Goal: Task Accomplishment & Management: Manage account settings

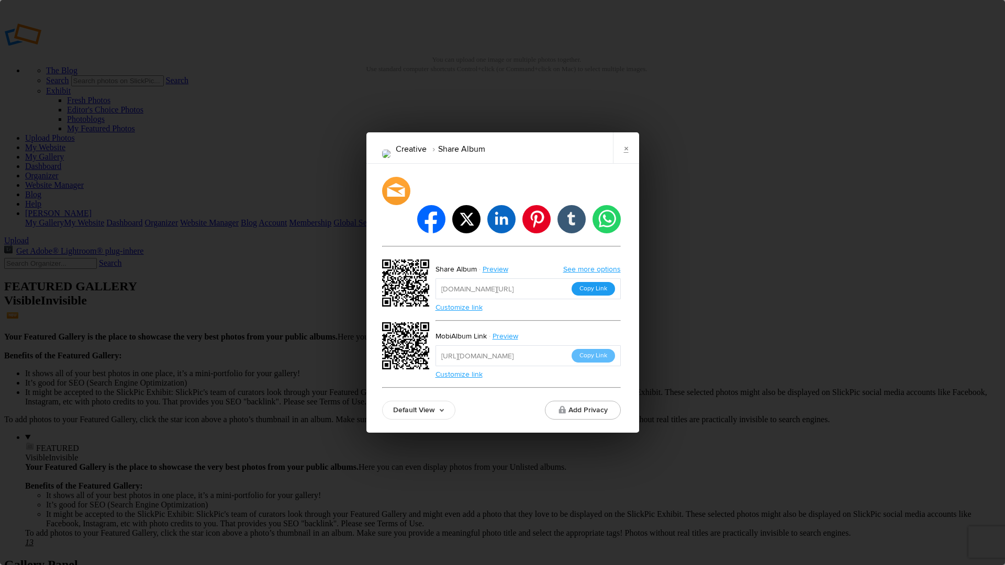
click at [596, 282] on button "Copy Link" at bounding box center [593, 289] width 43 height 14
click at [627, 164] on link "×" at bounding box center [626, 147] width 26 height 31
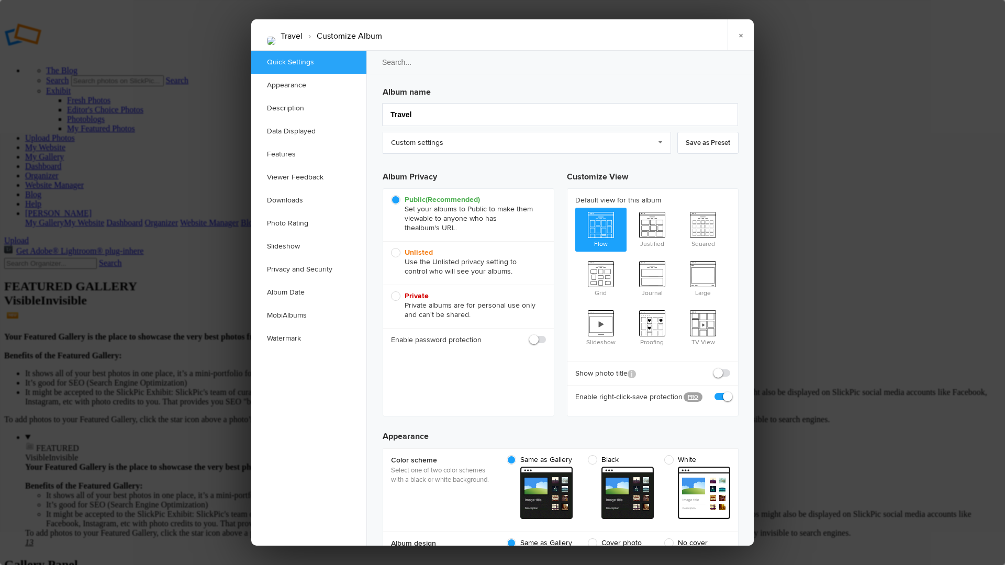
click at [730, 368] on span at bounding box center [730, 368] width 0 height 0
click at [730, 368] on input "checkbox" at bounding box center [730, 368] width 1 height 1
checkbox input "true"
click at [649, 225] on span "Justified" at bounding box center [652, 229] width 51 height 42
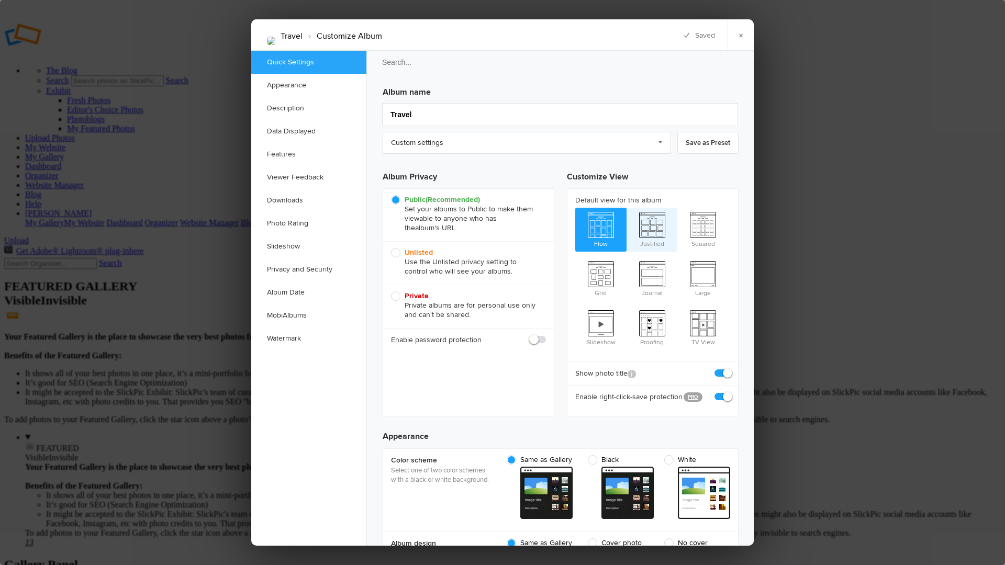
click at [627, 208] on input "Justified" at bounding box center [626, 207] width 1 height 1
radio input "true"
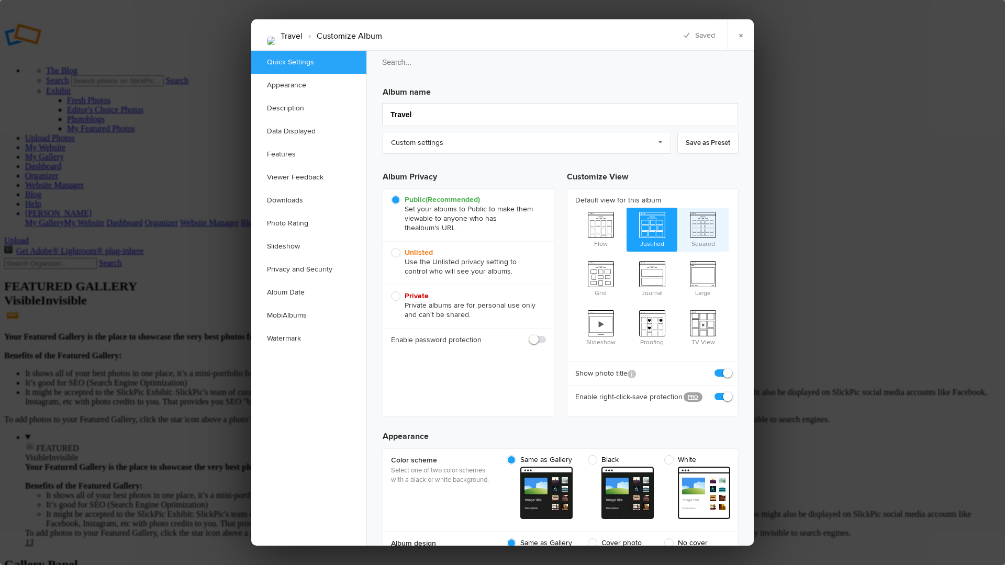
click at [699, 227] on span "Squared" at bounding box center [702, 229] width 51 height 42
click at [677, 208] on input "Squared" at bounding box center [677, 207] width 1 height 1
radio input "true"
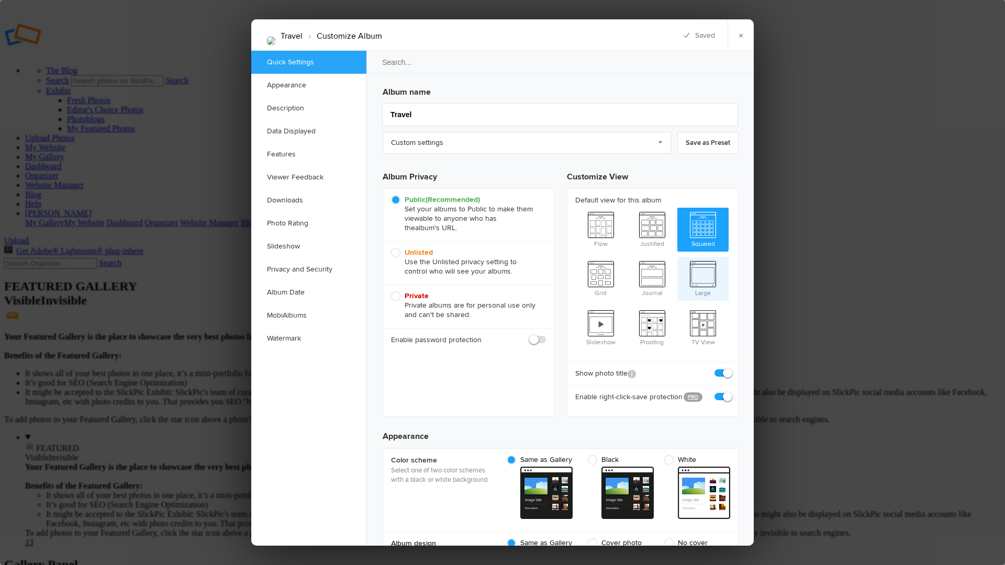
click at [699, 270] on span "Large" at bounding box center [702, 278] width 51 height 42
click at [677, 257] on input "Large" at bounding box center [677, 256] width 1 height 1
radio input "true"
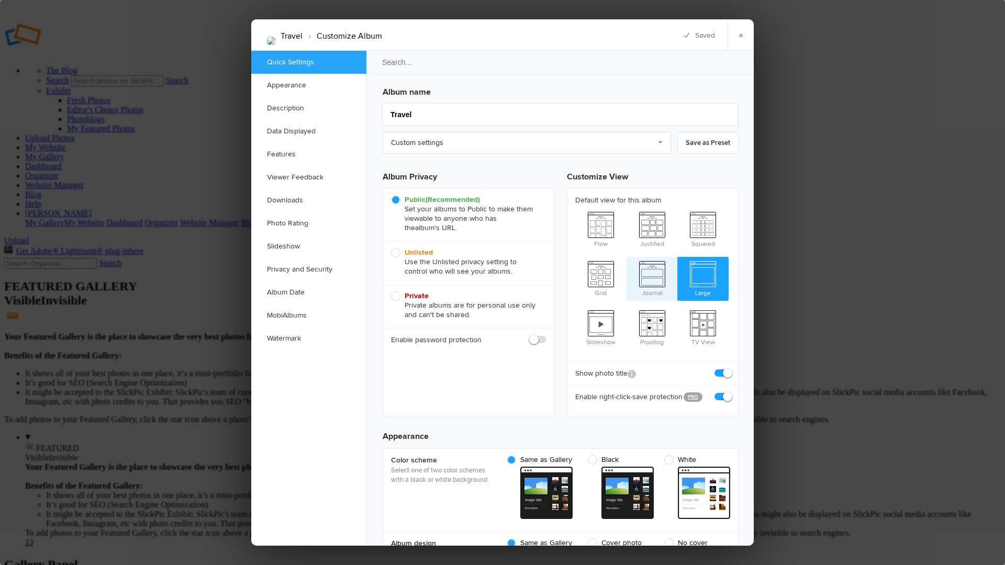
click at [654, 274] on span "Journal" at bounding box center [652, 278] width 51 height 42
click at [627, 257] on input "Journal" at bounding box center [626, 256] width 1 height 1
radio input "true"
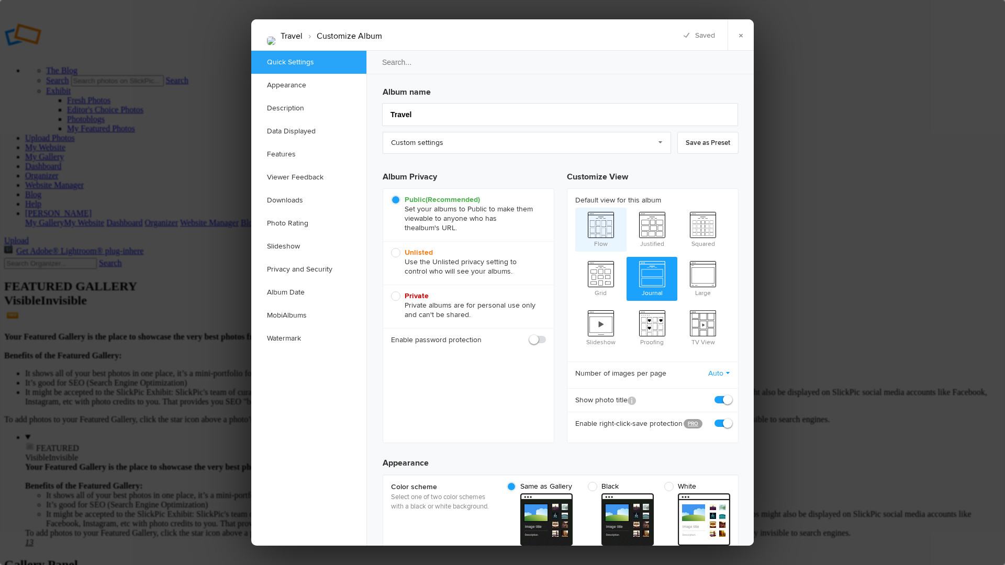
drag, startPoint x: 600, startPoint y: 270, endPoint x: 597, endPoint y: 248, distance: 21.7
click at [600, 268] on span "Grid" at bounding box center [600, 278] width 51 height 42
click at [575, 257] on input "Grid" at bounding box center [575, 256] width 1 height 1
radio input "true"
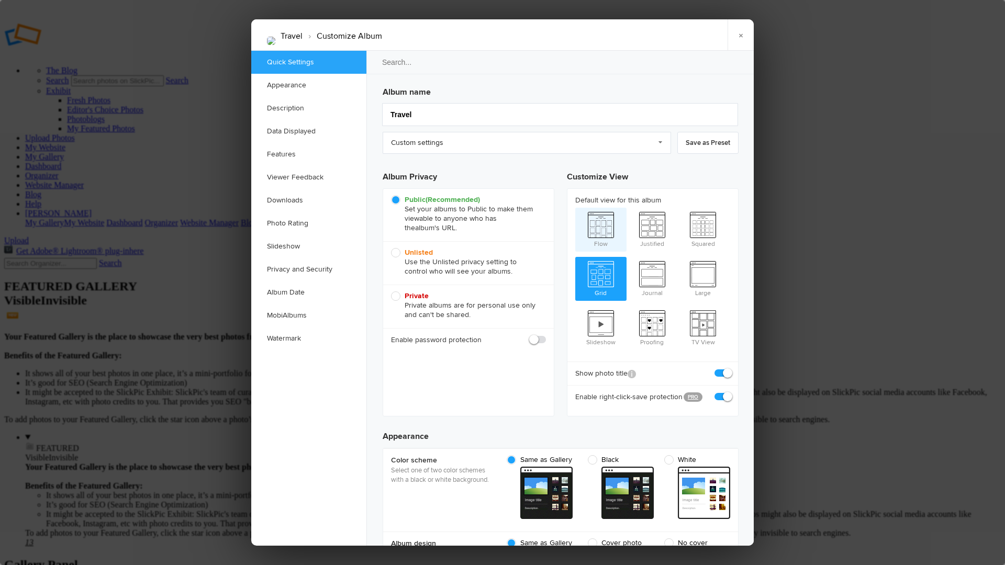
click at [595, 229] on span "Flow" at bounding box center [600, 229] width 51 height 42
click at [575, 208] on input "Flow" at bounding box center [575, 207] width 1 height 1
radio input "true"
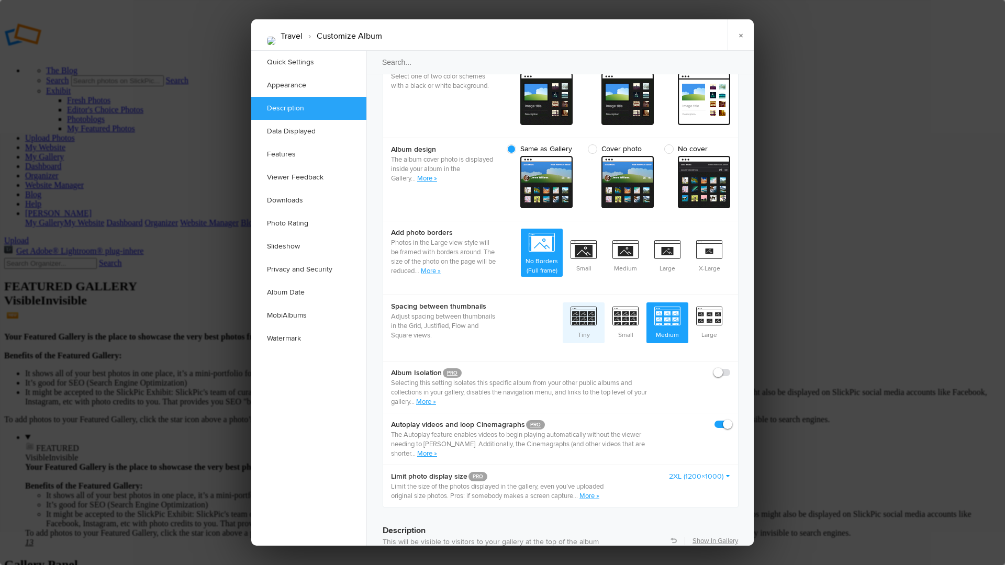
scroll to position [405, 0]
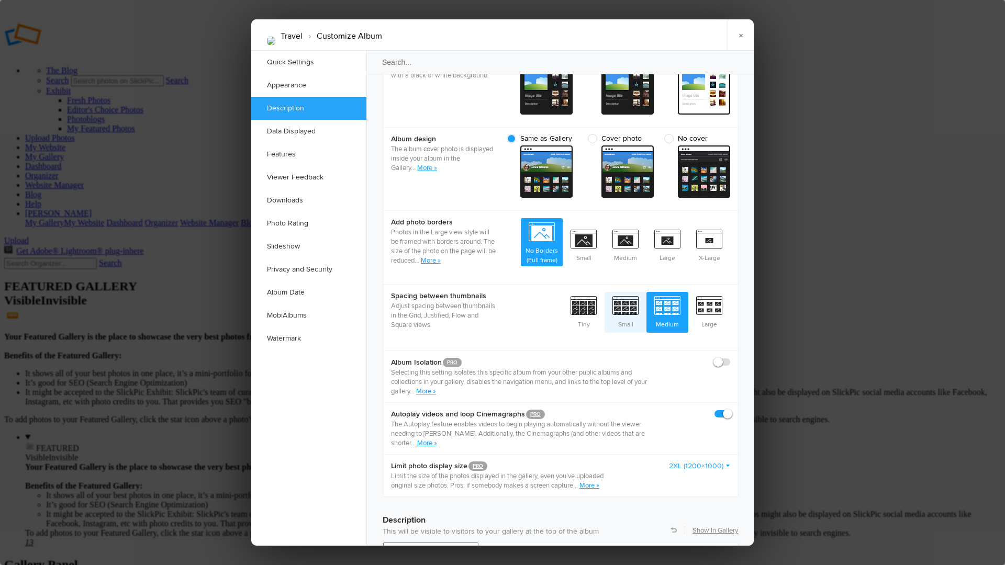
click at [626, 292] on span "Small" at bounding box center [626, 311] width 42 height 39
click at [646, 292] on input "Small" at bounding box center [646, 292] width 1 height 1
radio input "true"
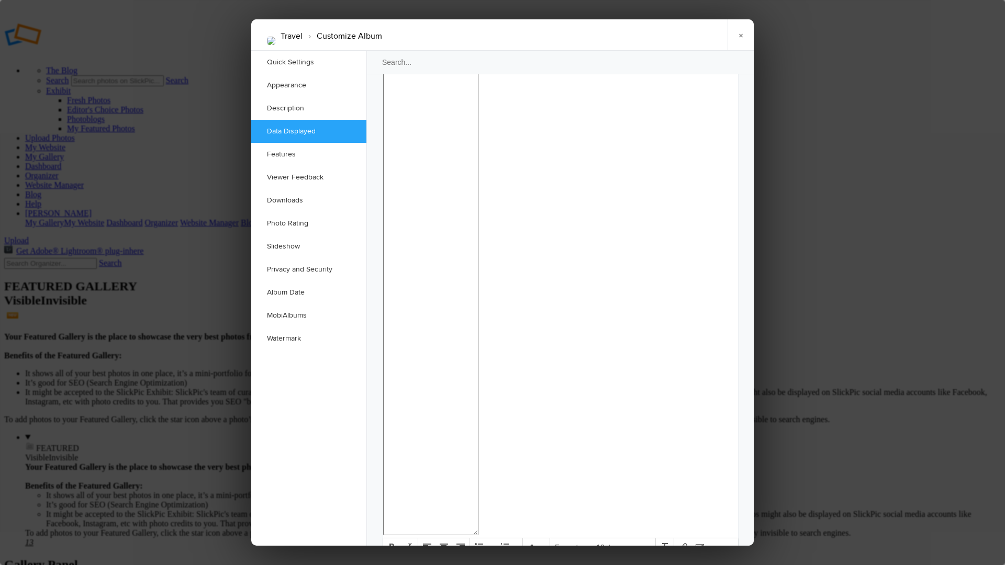
scroll to position [903, 0]
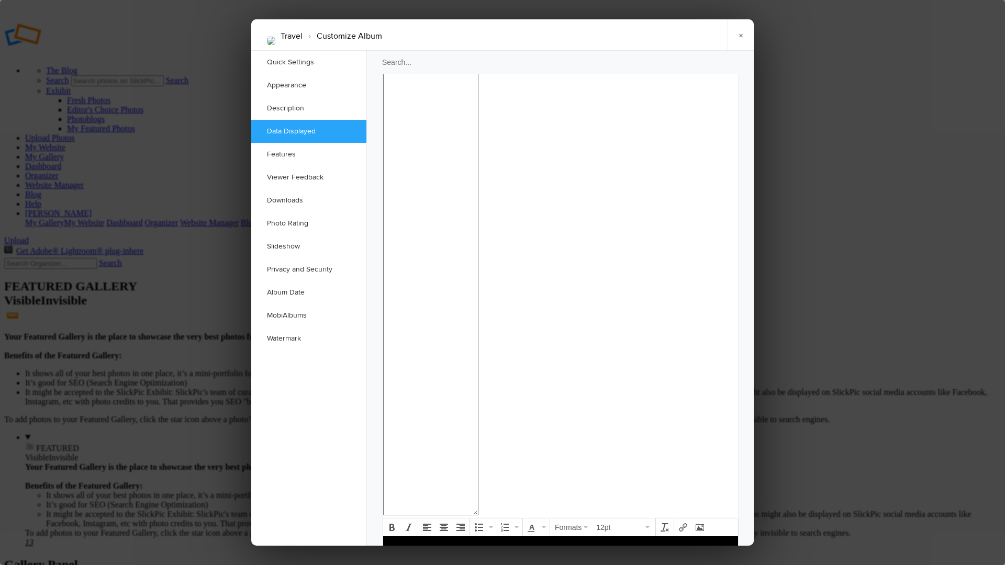
checkbox input "true"
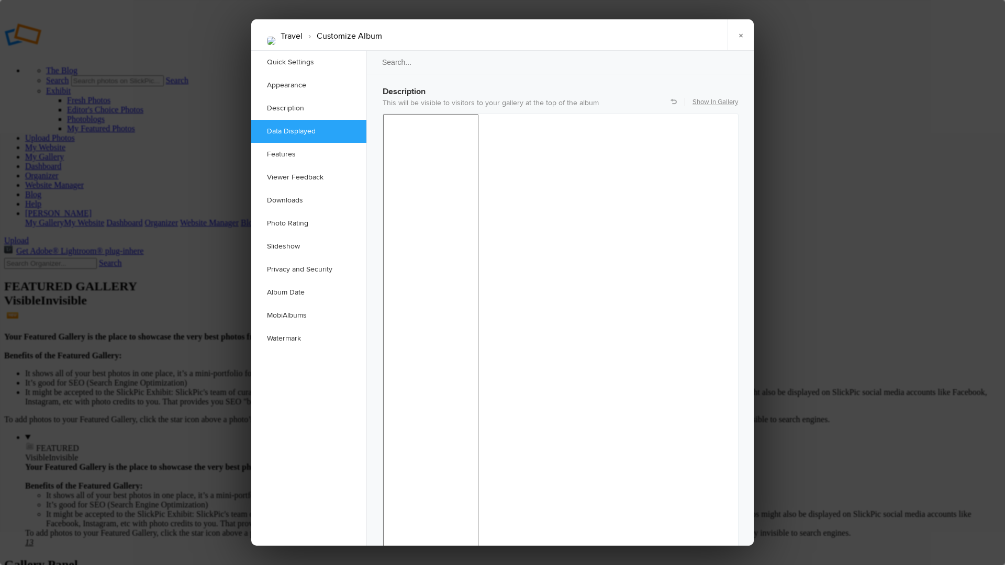
scroll to position [0, 0]
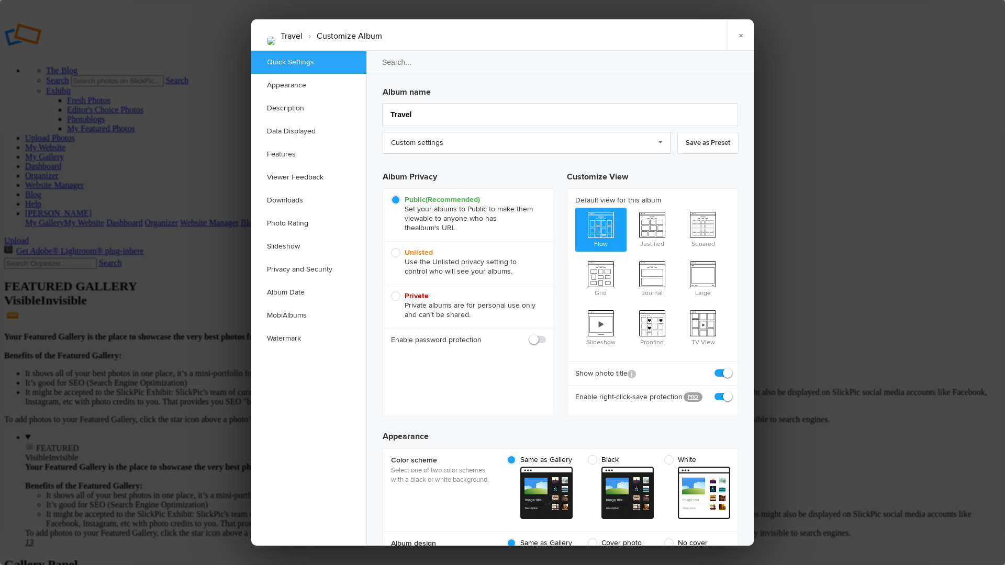
click at [496, 145] on link "Custom settings" at bounding box center [527, 143] width 288 height 22
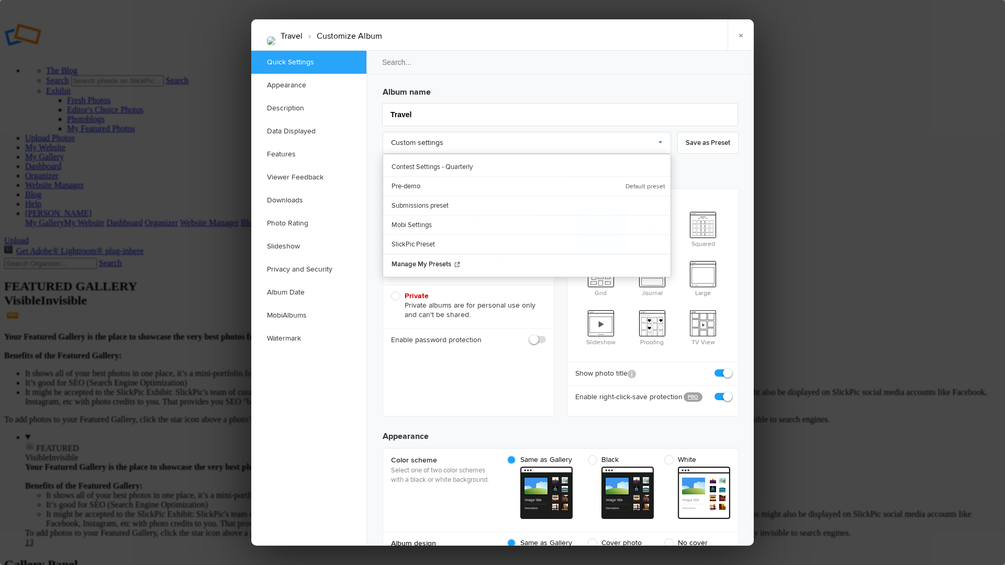
click at [699, 173] on h3 "Customize View" at bounding box center [653, 175] width 172 height 26
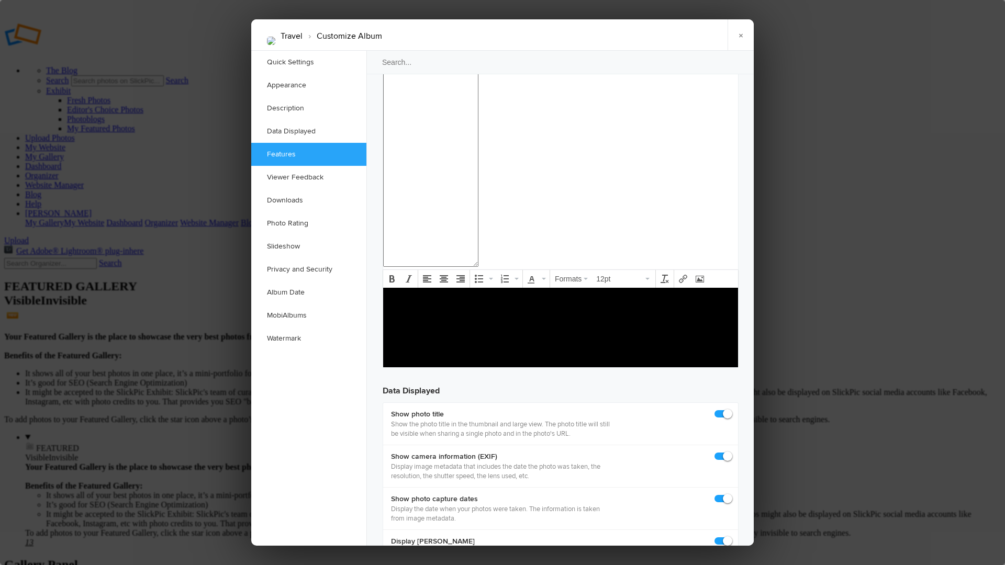
scroll to position [1168, 0]
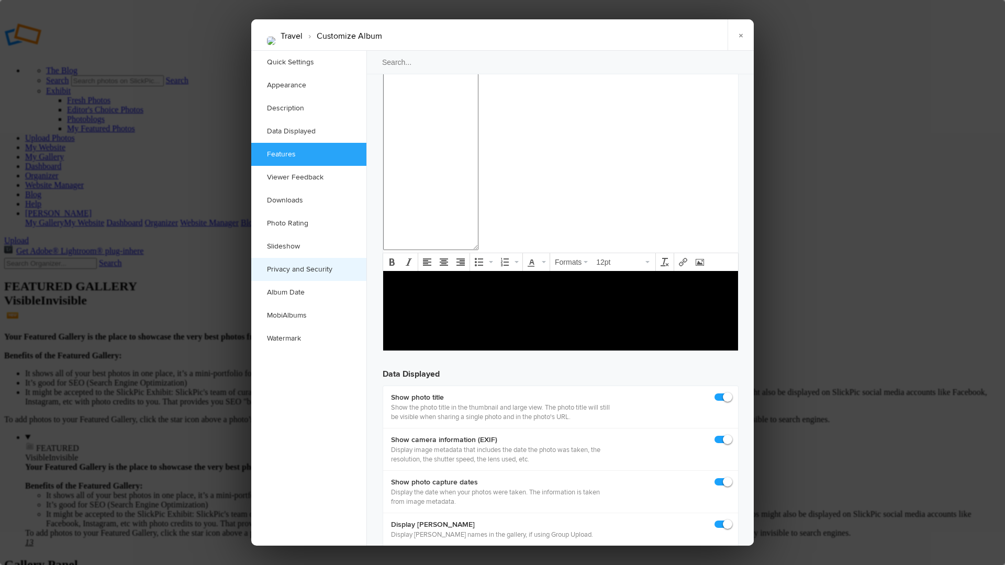
click at [288, 272] on link "Privacy and Security" at bounding box center [308, 269] width 115 height 23
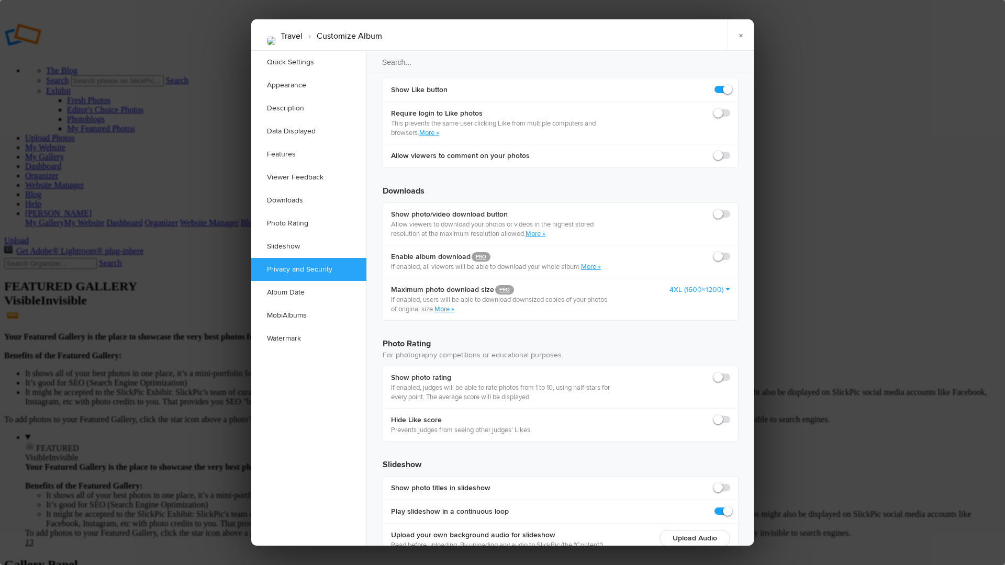
scroll to position [1988, 0]
click at [300, 313] on link "MobiAlbums" at bounding box center [308, 315] width 115 height 23
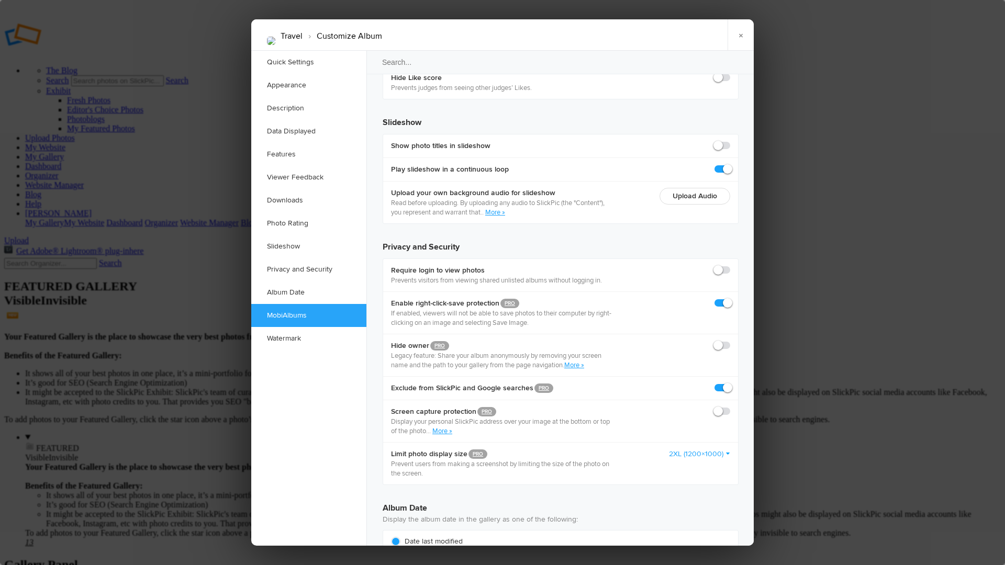
scroll to position [2334, 0]
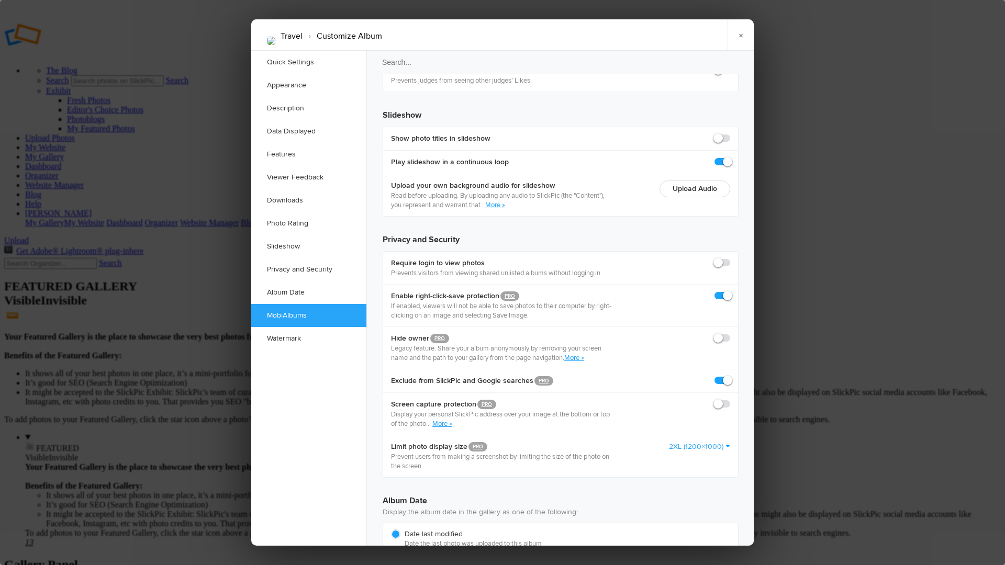
click at [293, 336] on link "Watermark" at bounding box center [308, 338] width 115 height 23
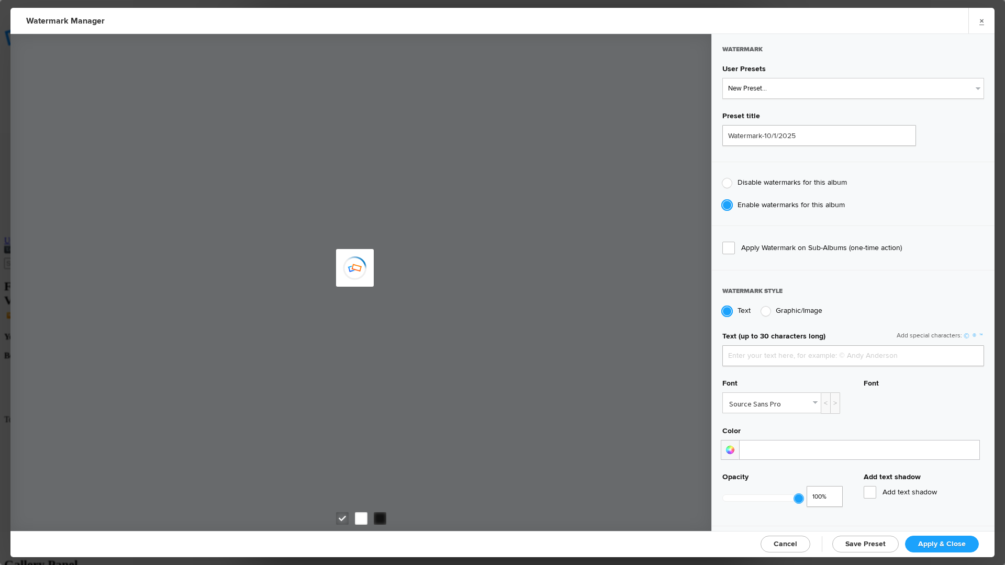
type input "faststarter"
type input "TPW logo watermark2"
radio input "true"
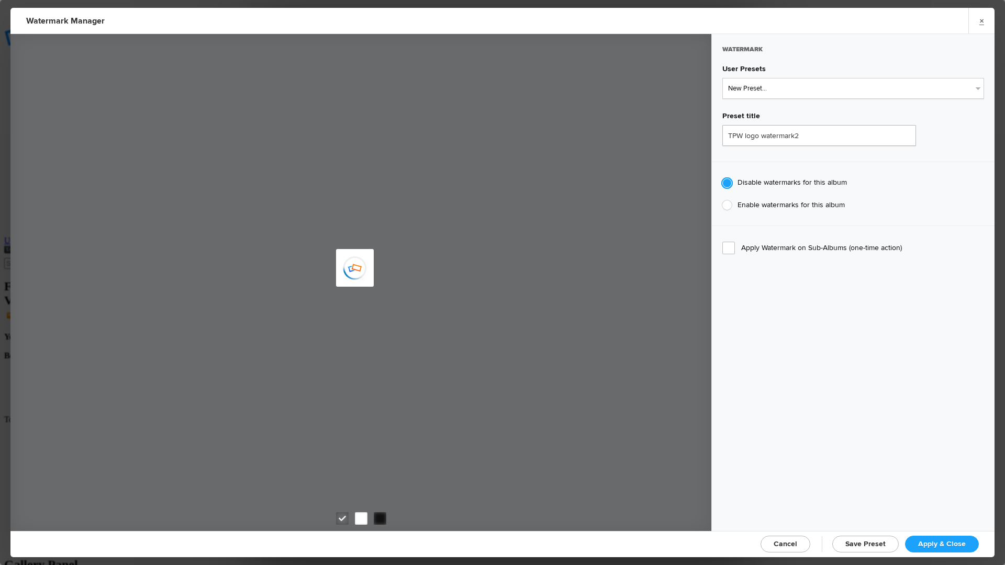
click at [751, 203] on span "Enable watermarks for this album" at bounding box center [791, 204] width 107 height 9
click at [722, 200] on input "Enable watermarks for this album" at bounding box center [722, 200] width 1 height 1
radio input "true"
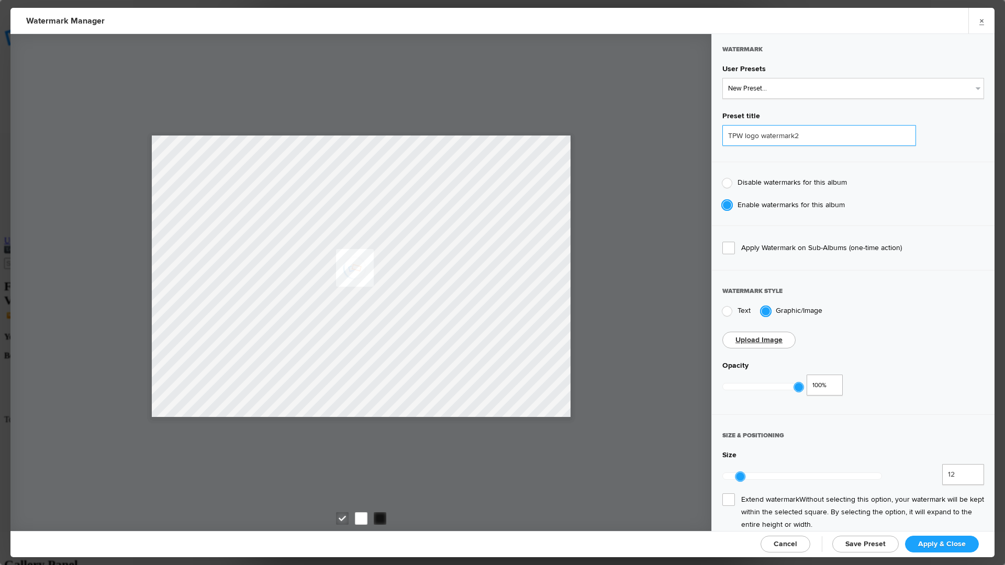
click at [787, 137] on input "TPW logo watermark2" at bounding box center [819, 135] width 194 height 21
click at [953, 93] on select "New Preset... TPW logo-white TPW logo-black" at bounding box center [853, 88] width 262 height 21
select select "2: Object"
click at [722, 78] on select "New Preset... TPW logo-white TPW logo-black" at bounding box center [853, 88] width 262 height 21
type input "TPW logo-black"
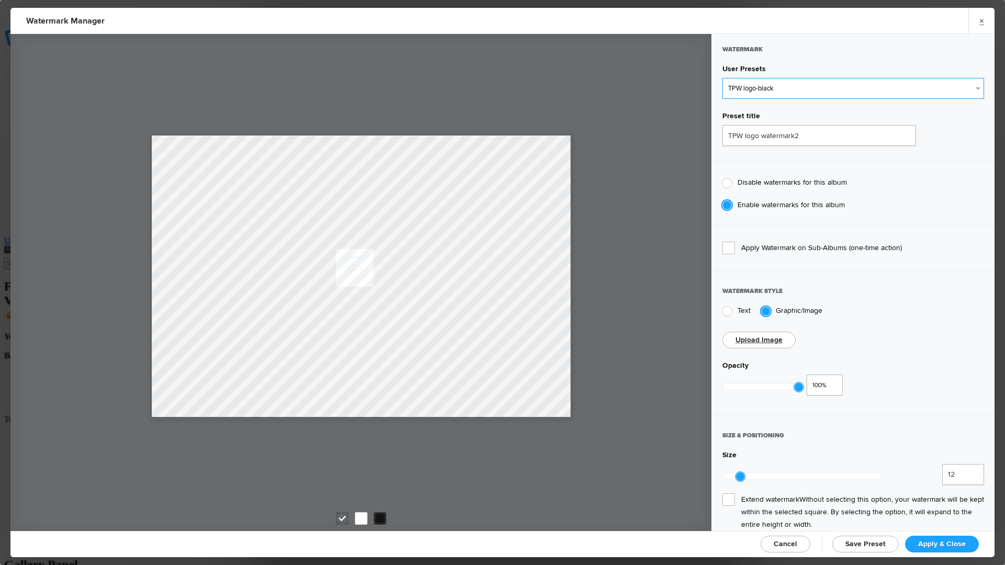
type input "29"
type input "0"
radio input "true"
radio input "false"
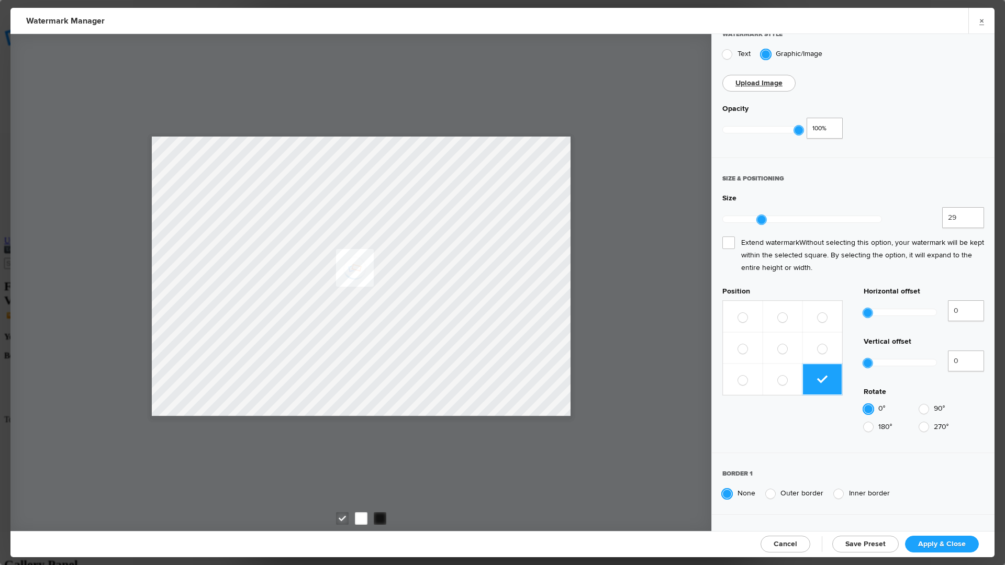
scroll to position [258, 0]
click at [739, 375] on span at bounding box center [742, 380] width 9 height 10
click at [738, 374] on input "radio" at bounding box center [738, 374] width 1 height 1
radio input "true"
type input "10"
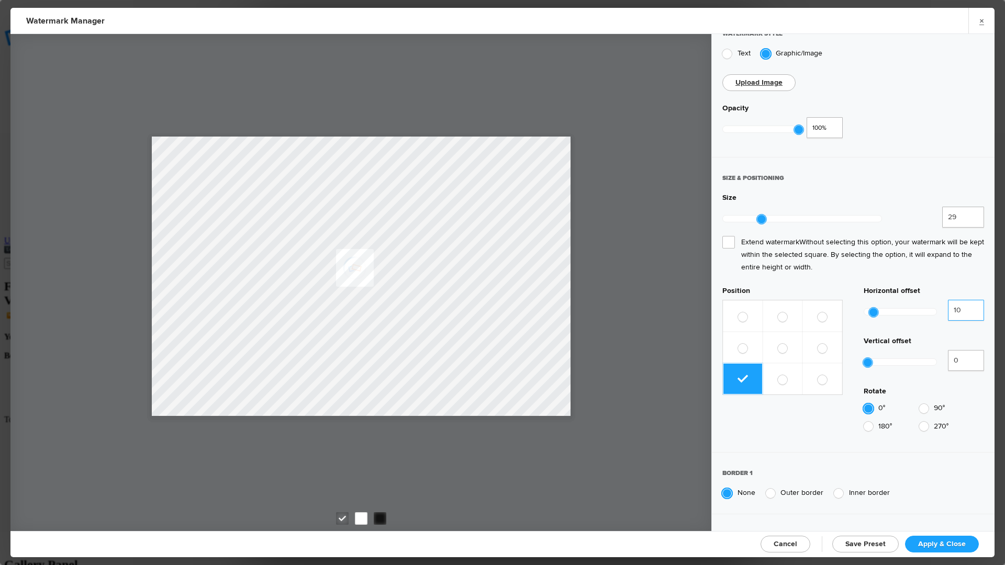
click at [966, 300] on input "10" at bounding box center [966, 310] width 36 height 21
click at [966, 350] on input "1" at bounding box center [966, 360] width 36 height 21
click at [966, 350] on input "2" at bounding box center [966, 360] width 36 height 21
click at [966, 350] on input "3" at bounding box center [966, 360] width 36 height 21
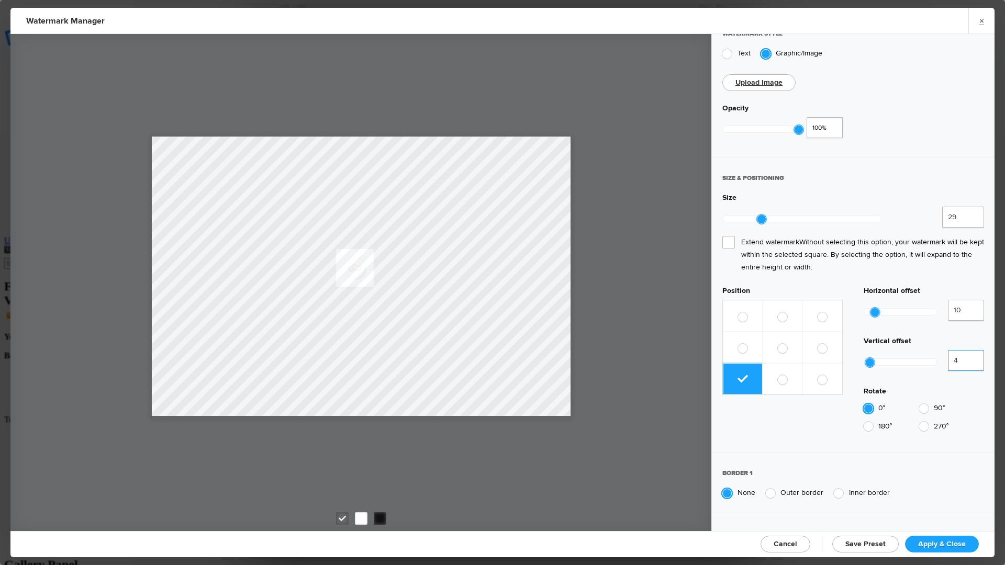
type input "4"
click at [966, 350] on input "4" at bounding box center [966, 360] width 36 height 21
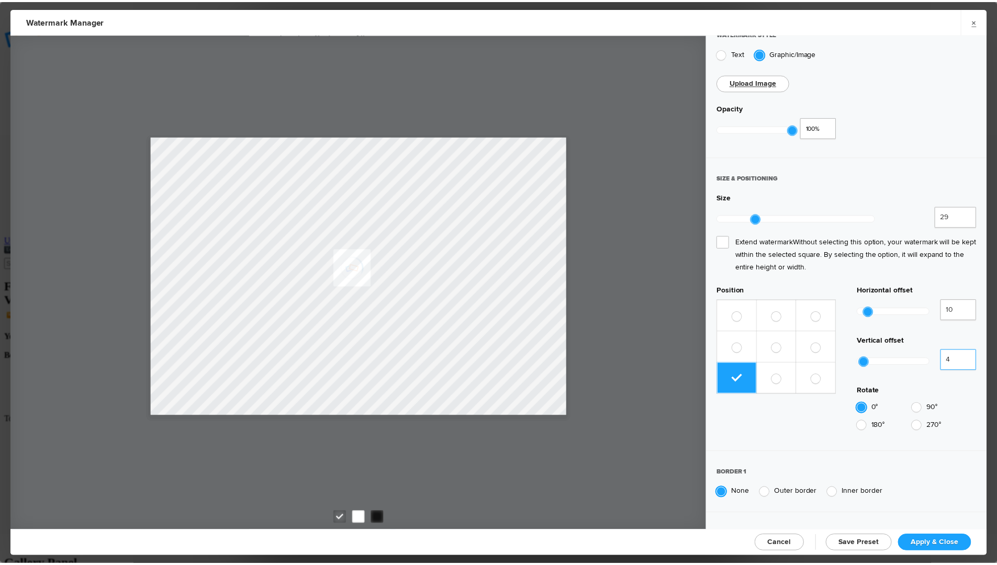
scroll to position [350, 0]
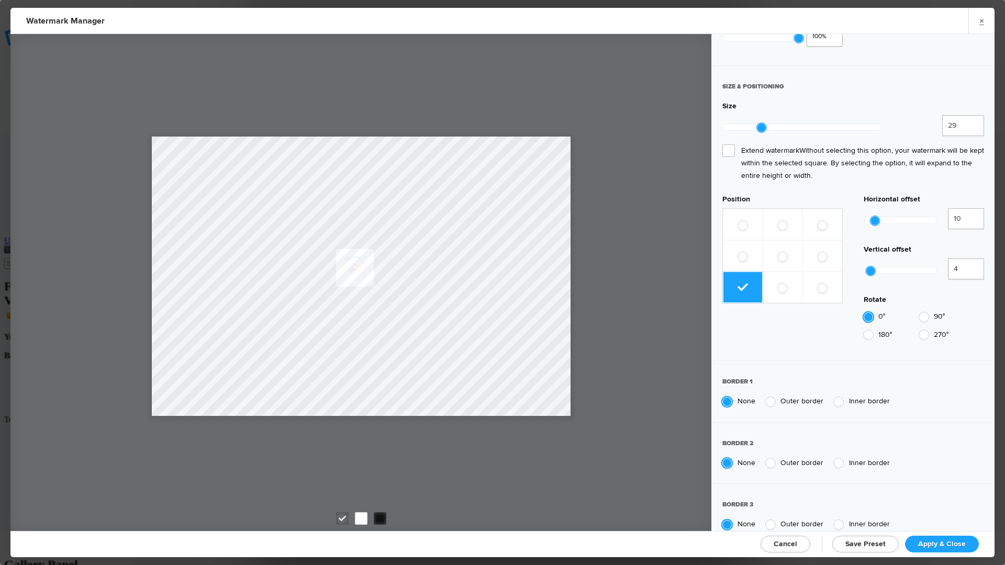
click at [777, 545] on span "Cancel" at bounding box center [786, 544] width 24 height 9
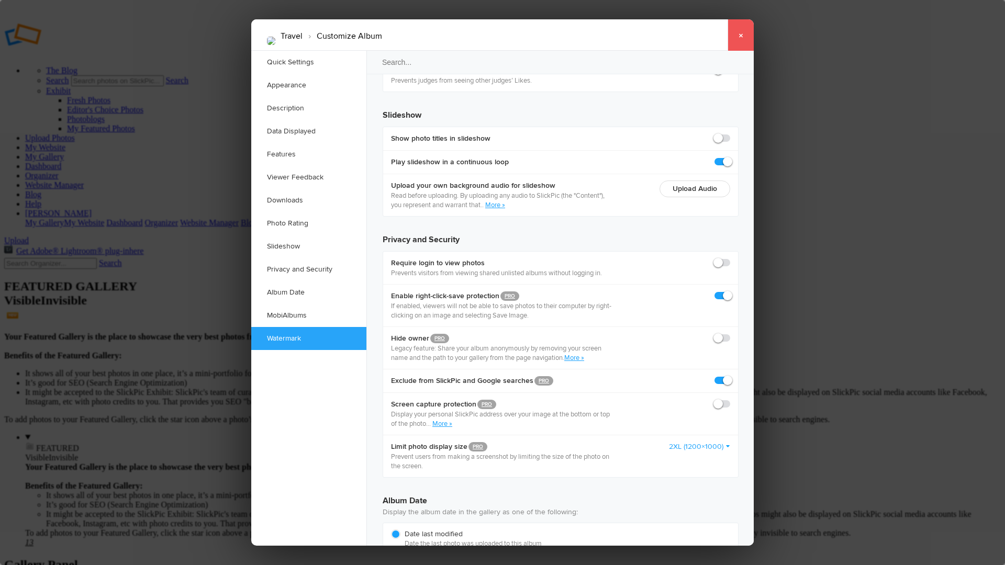
click at [738, 33] on link "×" at bounding box center [741, 34] width 26 height 31
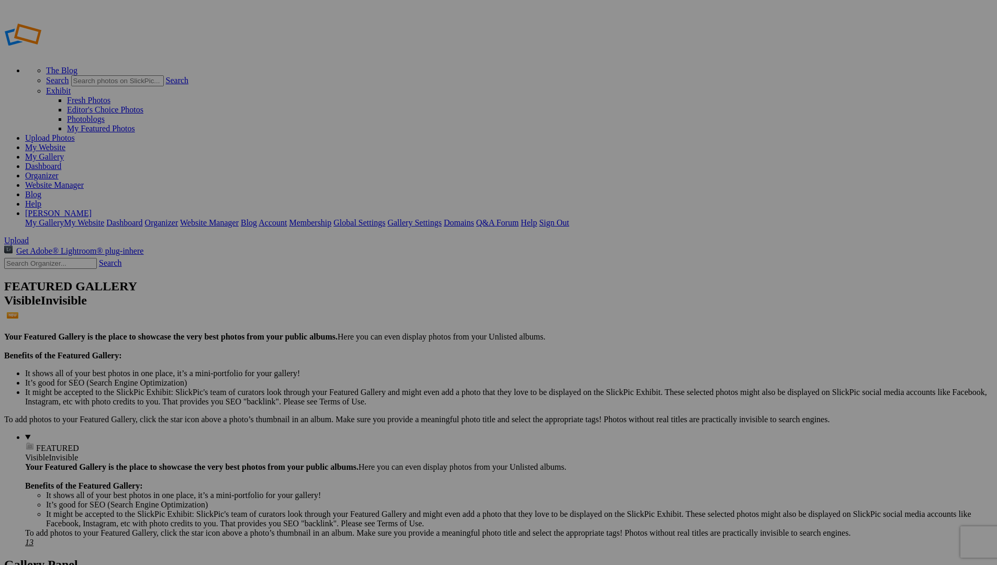
type input "Travel"
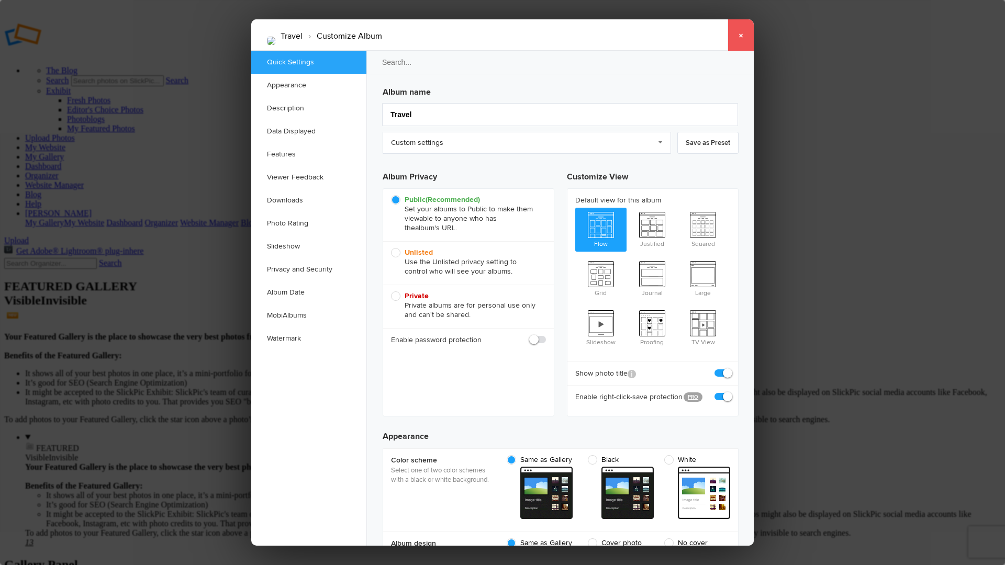
click at [741, 39] on link "×" at bounding box center [741, 34] width 26 height 31
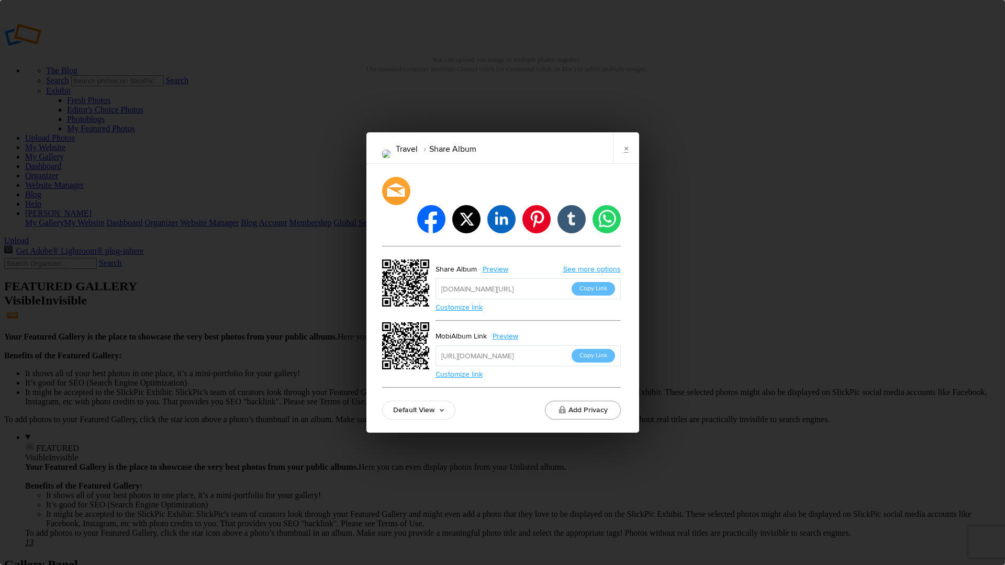
click at [584, 401] on button "Add Privacy" at bounding box center [583, 410] width 76 height 19
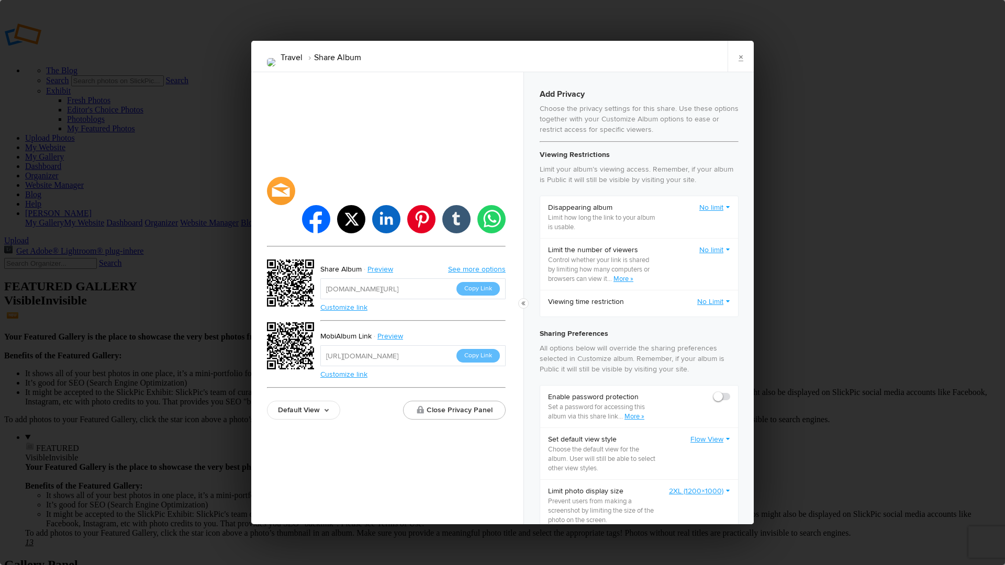
scroll to position [280, 0]
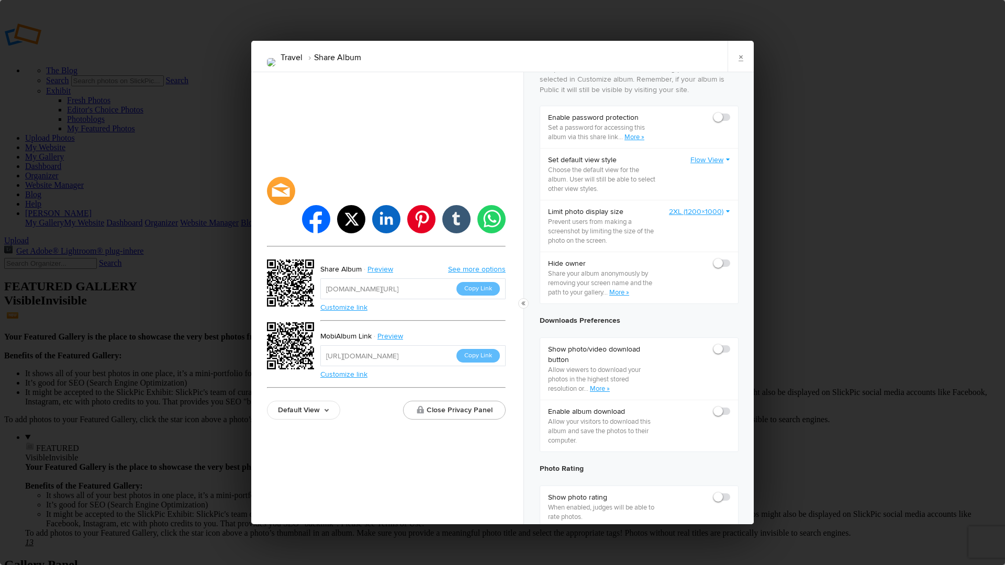
click at [730, 344] on span at bounding box center [730, 344] width 0 height 0
click at [730, 344] on input "checkbox" at bounding box center [730, 344] width 1 height 1
checkbox input "true"
click at [730, 407] on span at bounding box center [730, 407] width 0 height 0
click at [730, 407] on input "checkbox" at bounding box center [730, 406] width 1 height 1
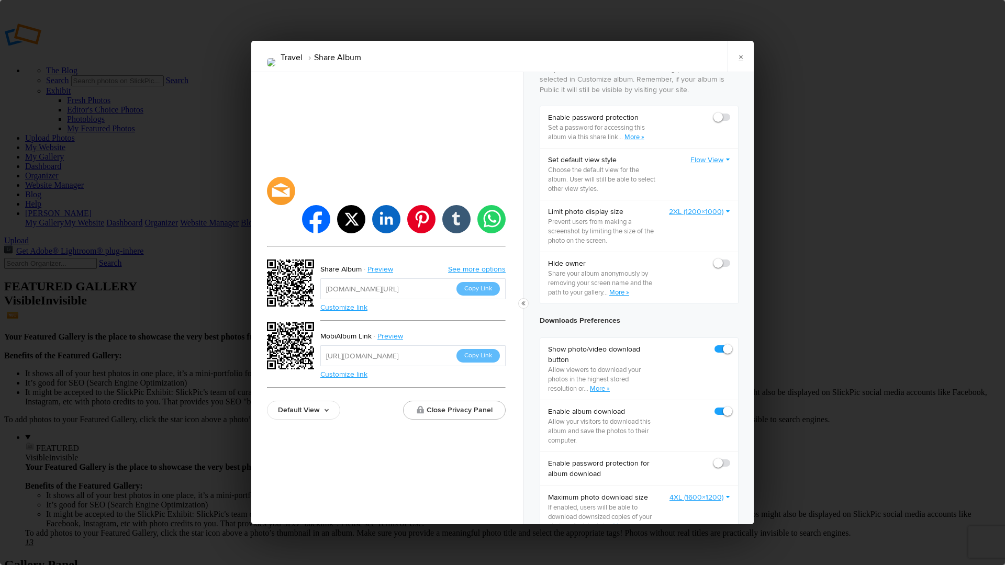
checkbox input "true"
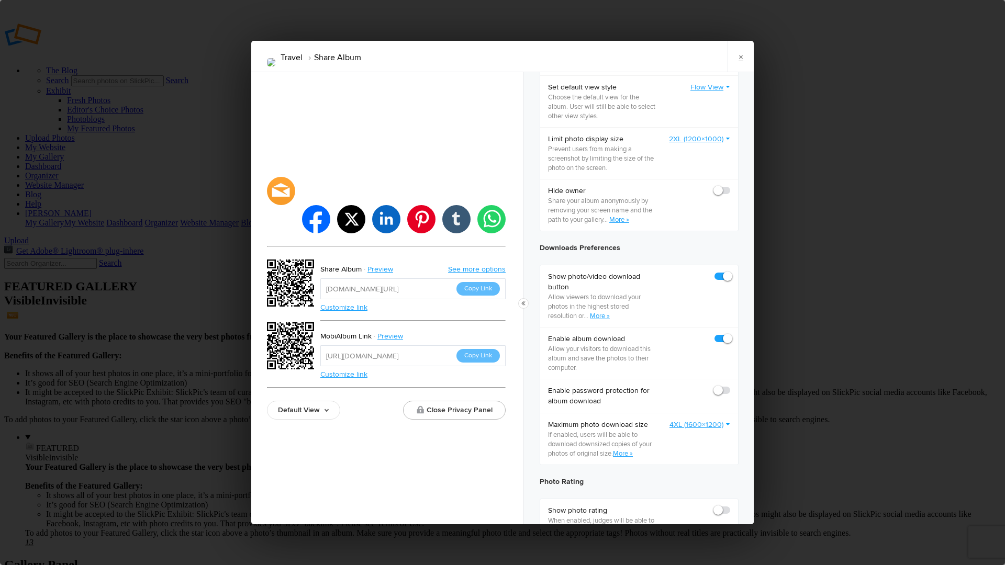
scroll to position [365, 0]
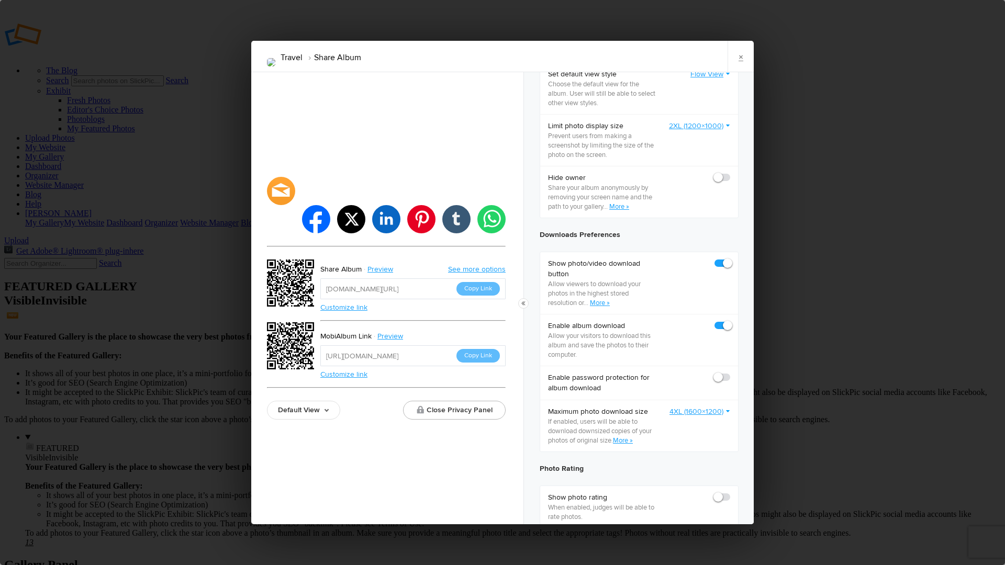
click at [730, 373] on span at bounding box center [730, 373] width 0 height 0
click at [730, 373] on input "checkbox" at bounding box center [730, 372] width 1 height 1
checkbox input "true"
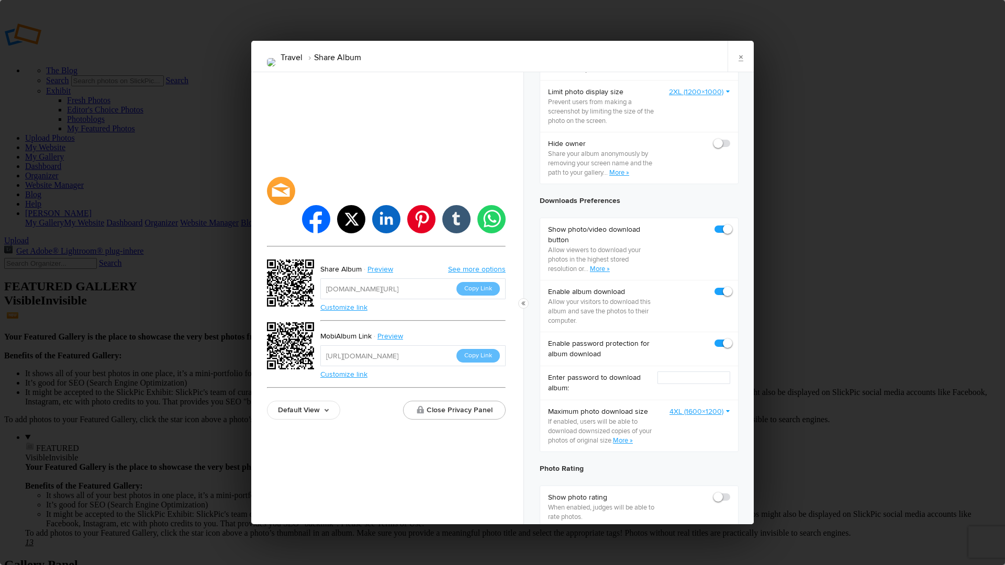
click at [687, 416] on link "4XL (1600×1200)" at bounding box center [699, 412] width 61 height 10
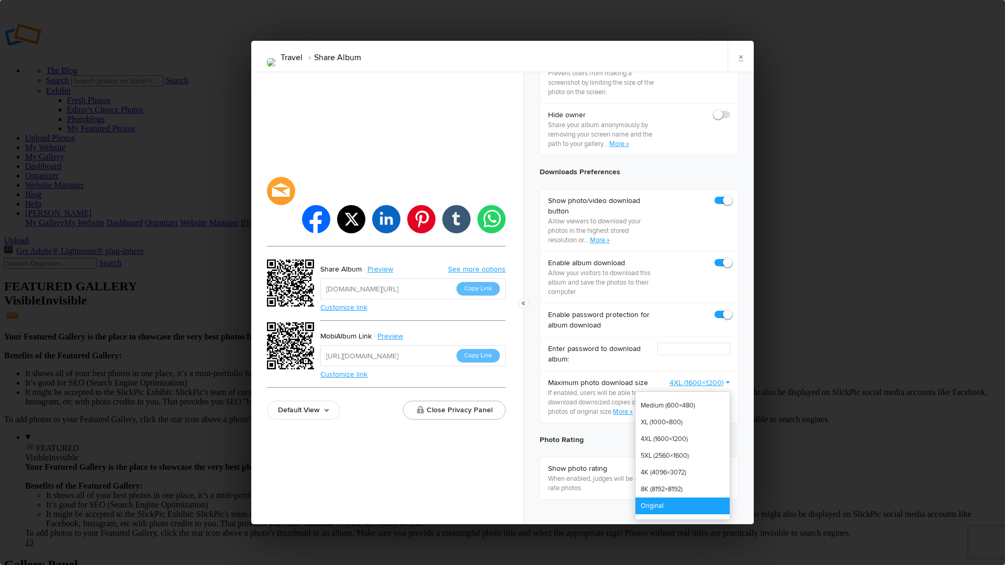
click at [666, 512] on link "Original" at bounding box center [682, 506] width 94 height 17
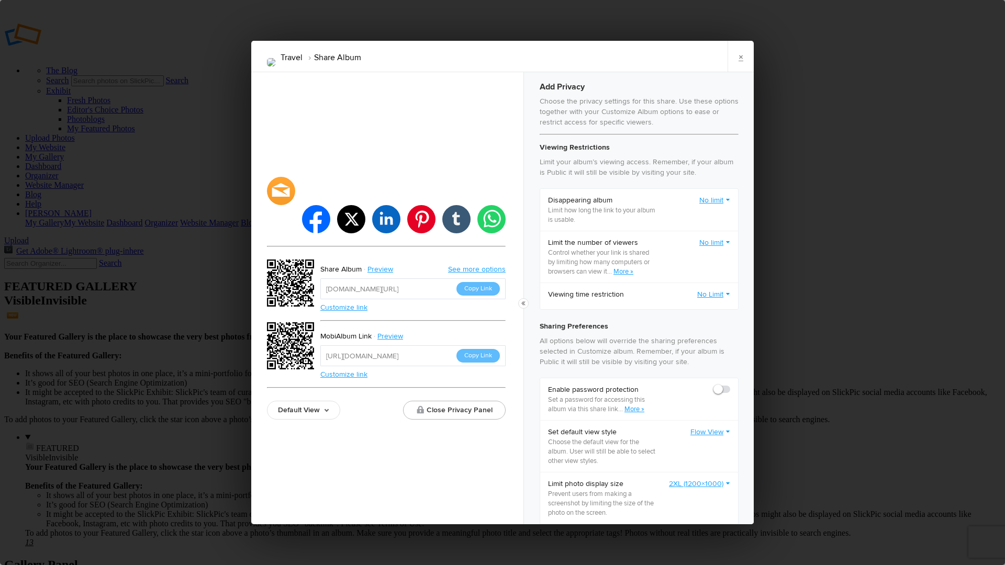
scroll to position [0, 0]
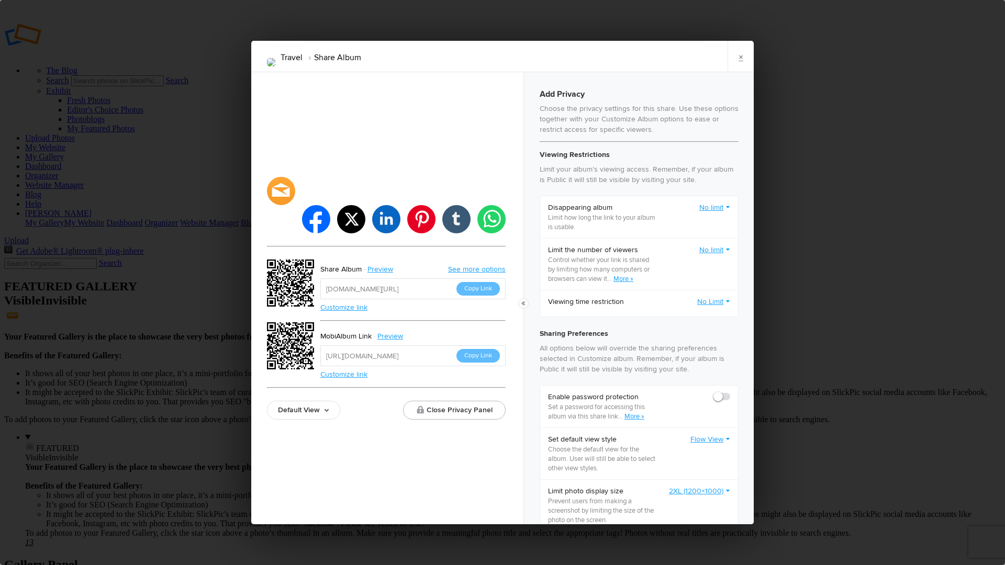
click at [704, 302] on link "No Limit" at bounding box center [713, 302] width 33 height 10
click at [665, 336] on link "Set to expire from now" at bounding box center [682, 341] width 94 height 17
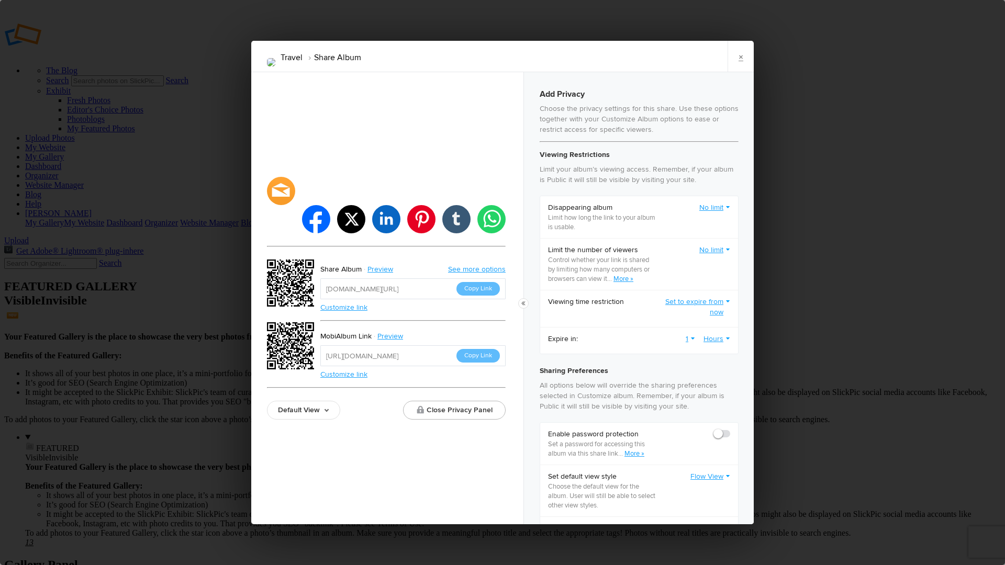
click at [686, 337] on link "1" at bounding box center [690, 339] width 9 height 10
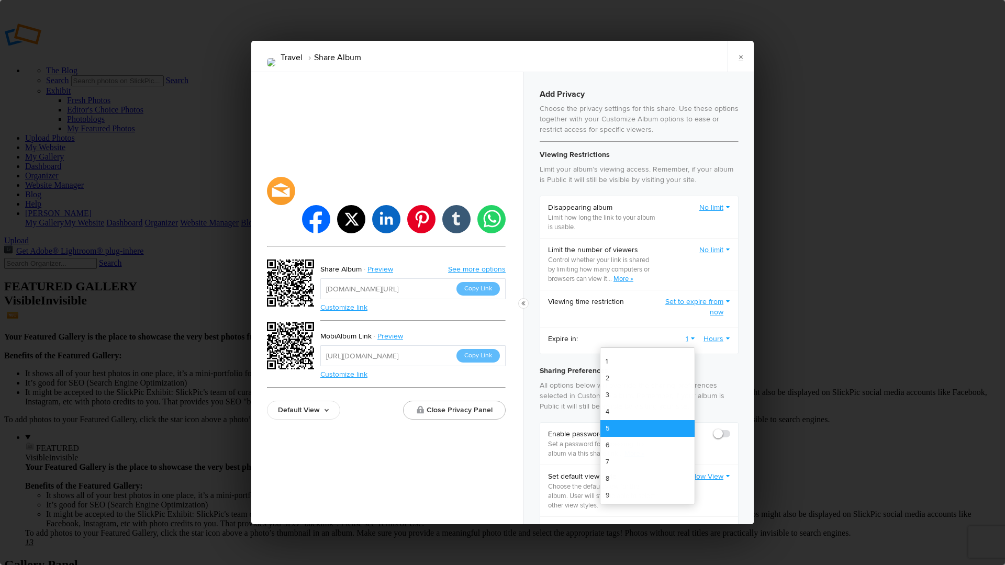
click at [611, 424] on link "5" at bounding box center [647, 428] width 94 height 17
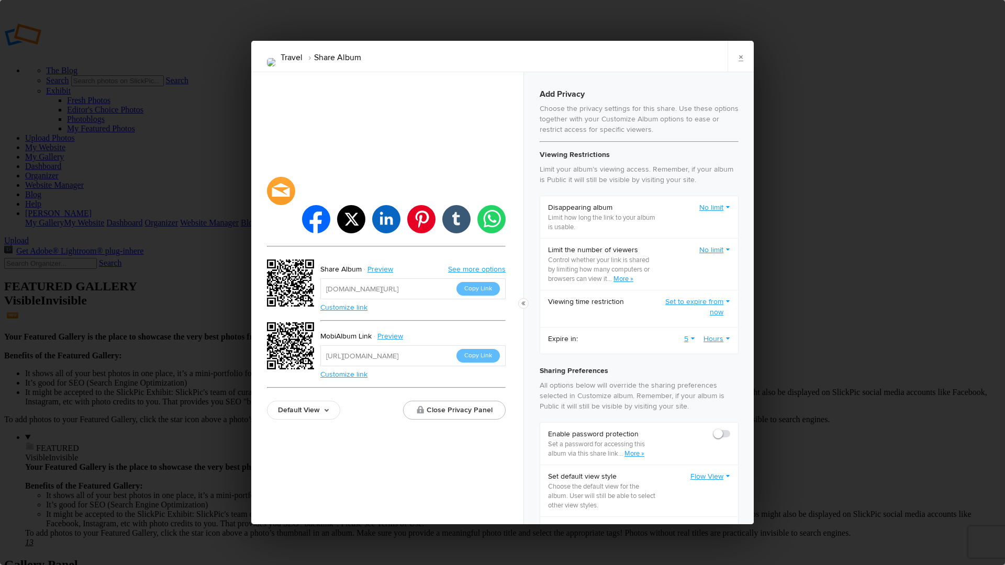
click at [711, 341] on link "Hours" at bounding box center [716, 339] width 27 height 10
click at [664, 393] on link "Days" at bounding box center [682, 395] width 94 height 17
click at [451, 401] on button "Close Privacy Panel" at bounding box center [454, 410] width 103 height 19
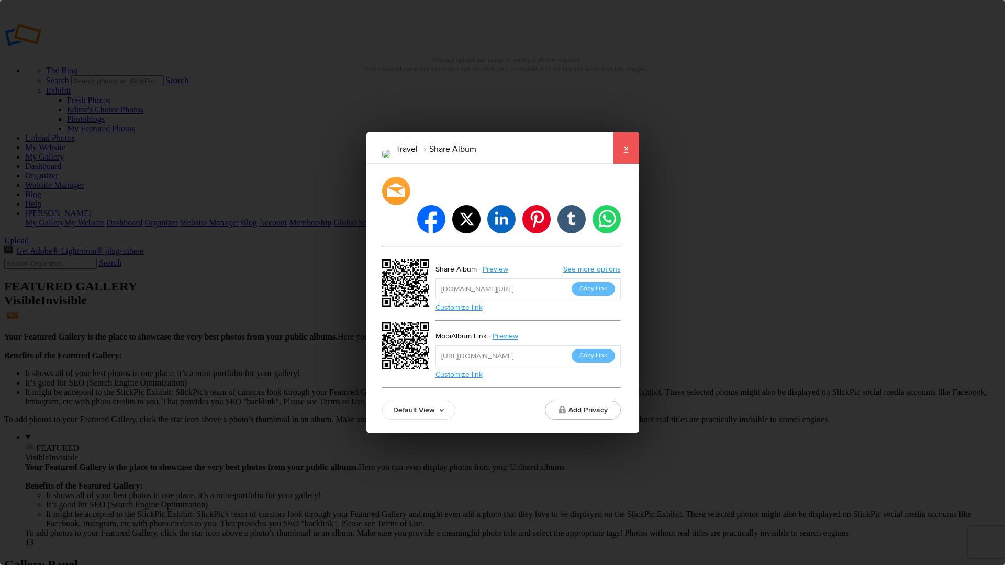
click at [629, 162] on link "×" at bounding box center [626, 147] width 26 height 31
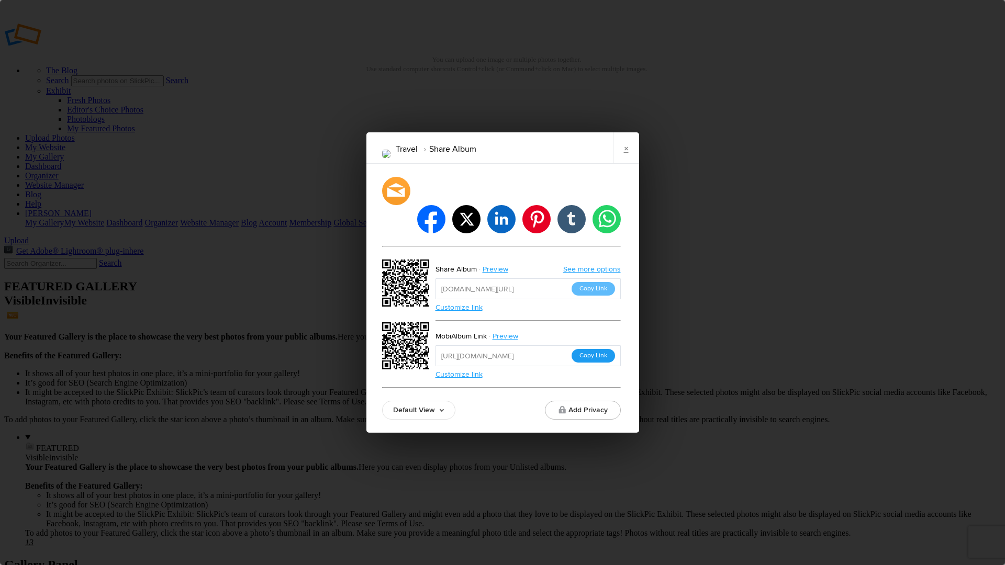
click at [599, 349] on button "Copy Link" at bounding box center [593, 356] width 43 height 14
click at [507, 330] on link "Preview" at bounding box center [506, 337] width 39 height 14
click at [624, 164] on link "×" at bounding box center [626, 147] width 26 height 31
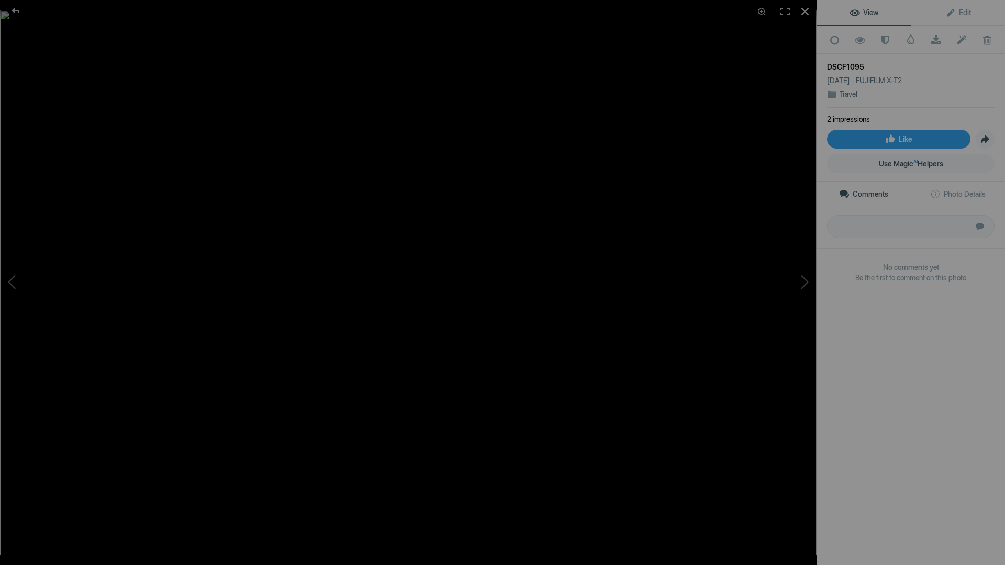
click at [839, 64] on div "DSCF1095" at bounding box center [910, 67] width 167 height 10
click at [954, 16] on span "Edit" at bounding box center [958, 12] width 26 height 8
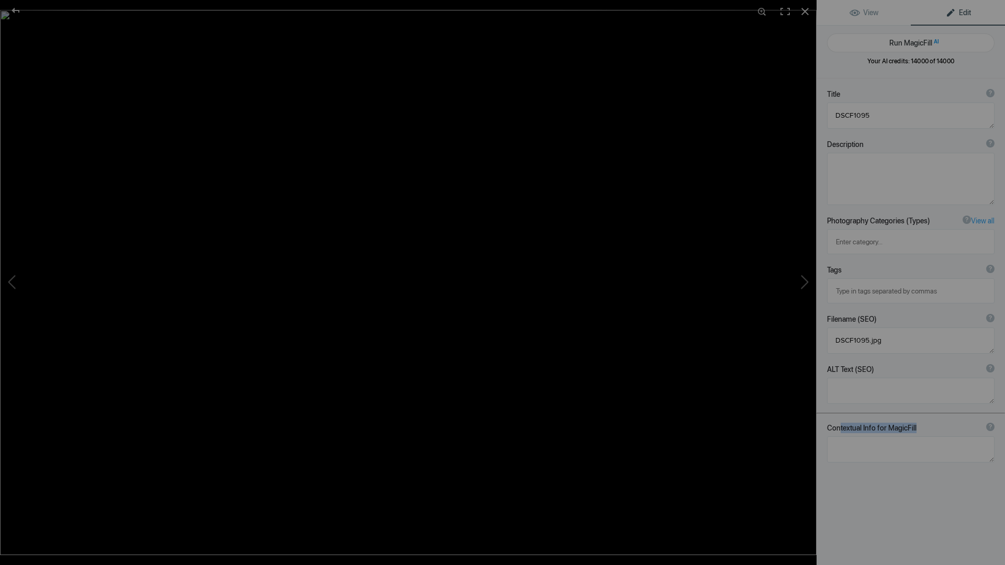
drag, startPoint x: 840, startPoint y: 386, endPoint x: 943, endPoint y: 383, distance: 103.7
click at [943, 423] on div "Contextual Info for MagicFill ? Use this section to add details that aren’t vis…" at bounding box center [910, 428] width 167 height 10
click at [866, 437] on textarea at bounding box center [910, 450] width 167 height 26
type textarea "Tokyo"
click at [875, 453] on div "Title ? Photo title is one of the highest used Search Engine ranking criteria a…" at bounding box center [911, 361] width 188 height 565
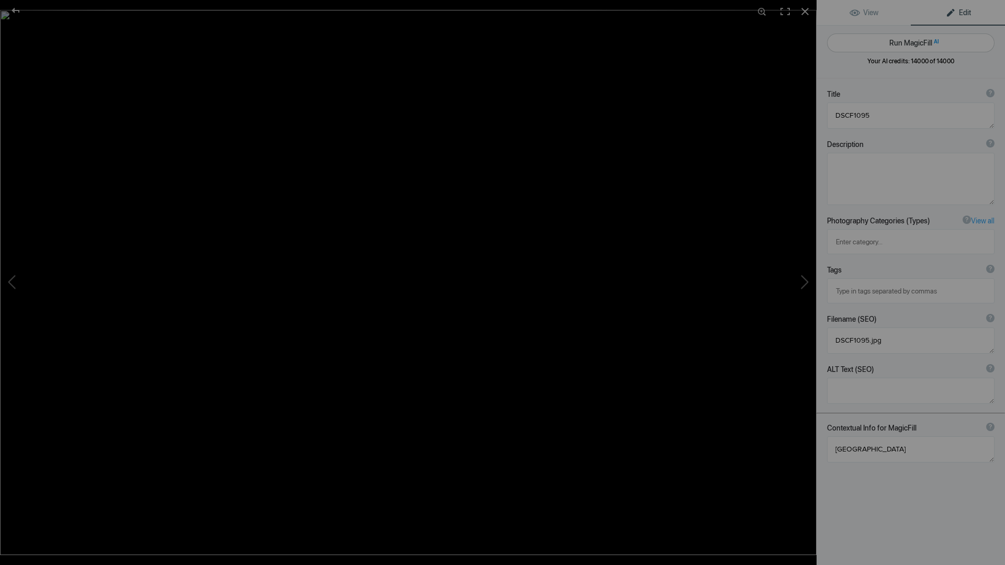
click at [915, 42] on button "Run MagicFill AI" at bounding box center [910, 42] width 167 height 19
type textarea "Elderly Woman in Traditional Attire Strolling Through Tokyo Streets"
type textarea "This captivating photograph captures an elderly woman dressed in traditional at…"
type textarea "elderly-woman-tokyo-streets.jpg"
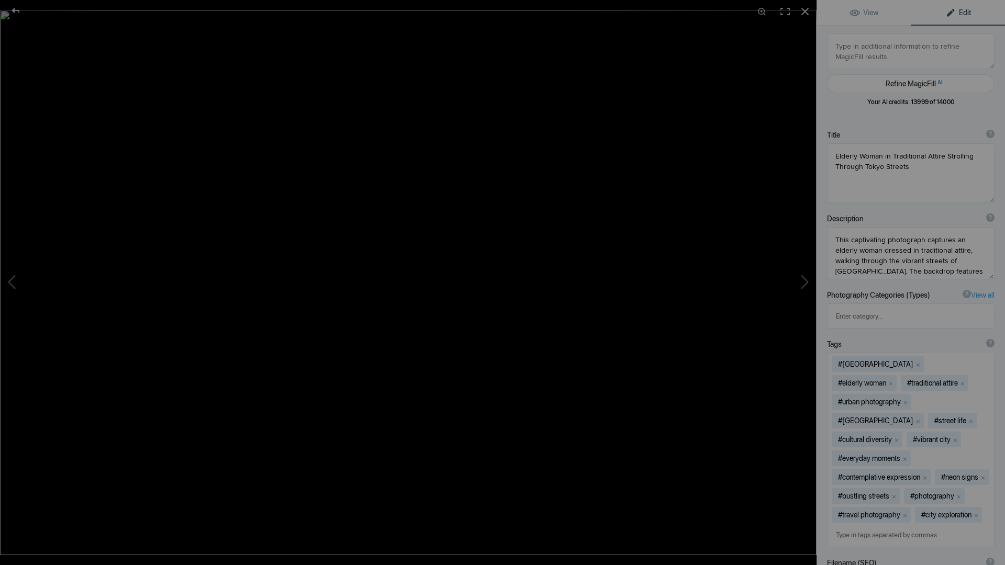
drag, startPoint x: 984, startPoint y: 167, endPoint x: 983, endPoint y: 200, distance: 33.5
click at [983, 200] on textarea at bounding box center [910, 173] width 167 height 60
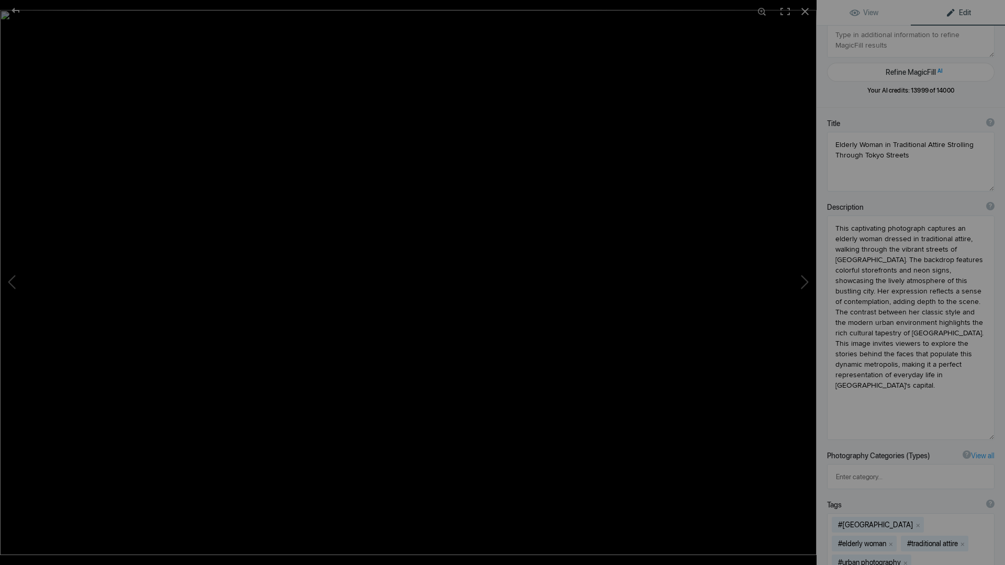
drag, startPoint x: 981, startPoint y: 263, endPoint x: 990, endPoint y: 435, distance: 172.4
click at [990, 435] on div "Description ? By adding more context around images, results can become much mor…" at bounding box center [911, 321] width 188 height 249
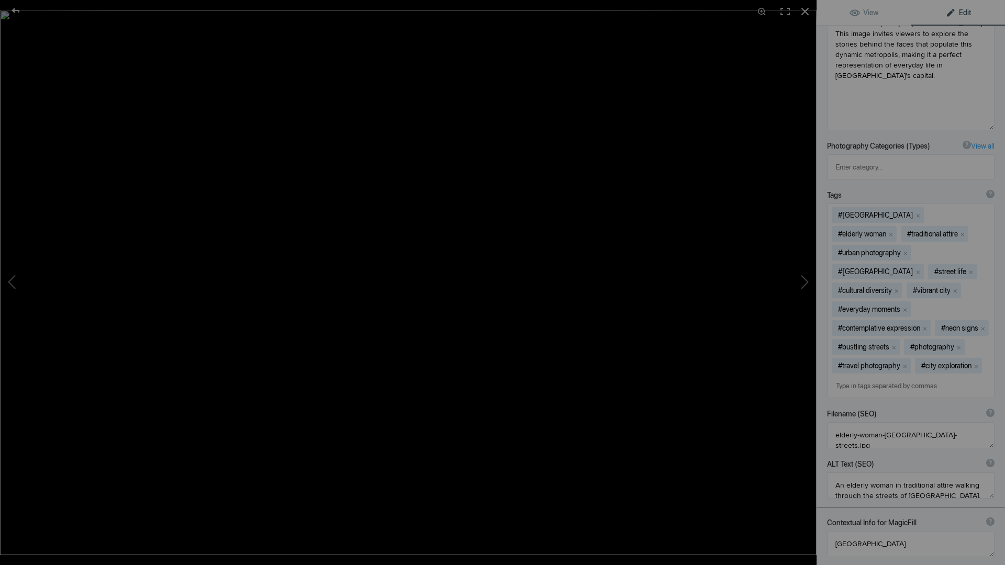
scroll to position [325, 0]
drag, startPoint x: 984, startPoint y: 444, endPoint x: 982, endPoint y: 472, distance: 27.8
click at [982, 473] on textarea at bounding box center [910, 497] width 167 height 55
click at [920, 470] on textarea at bounding box center [910, 497] width 167 height 55
drag, startPoint x: 920, startPoint y: 433, endPoint x: 937, endPoint y: 432, distance: 17.3
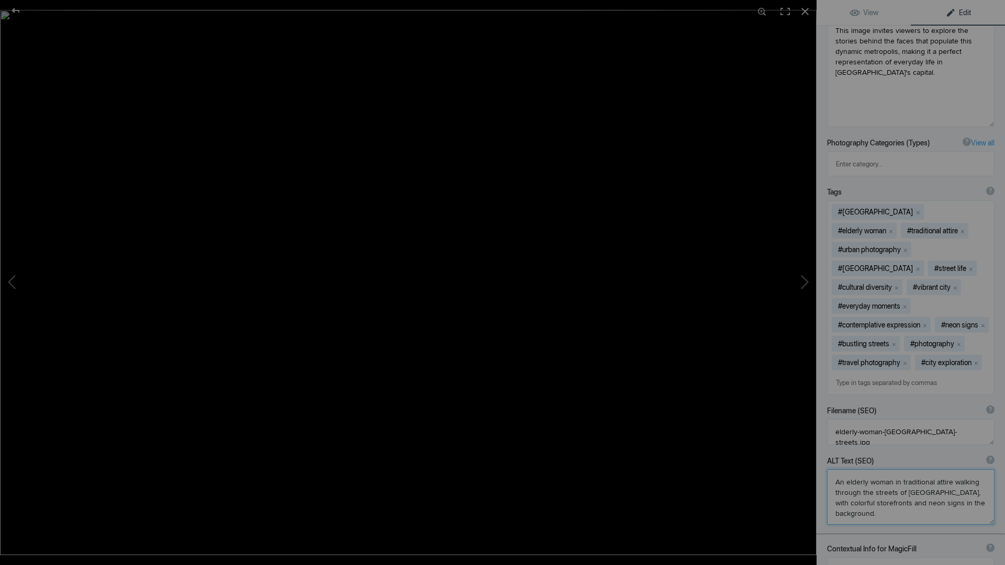
click at [937, 470] on textarea at bounding box center [910, 497] width 167 height 55
type textarea "An elderly woman walking through the streets of Tokyo, with colorful storefront…"
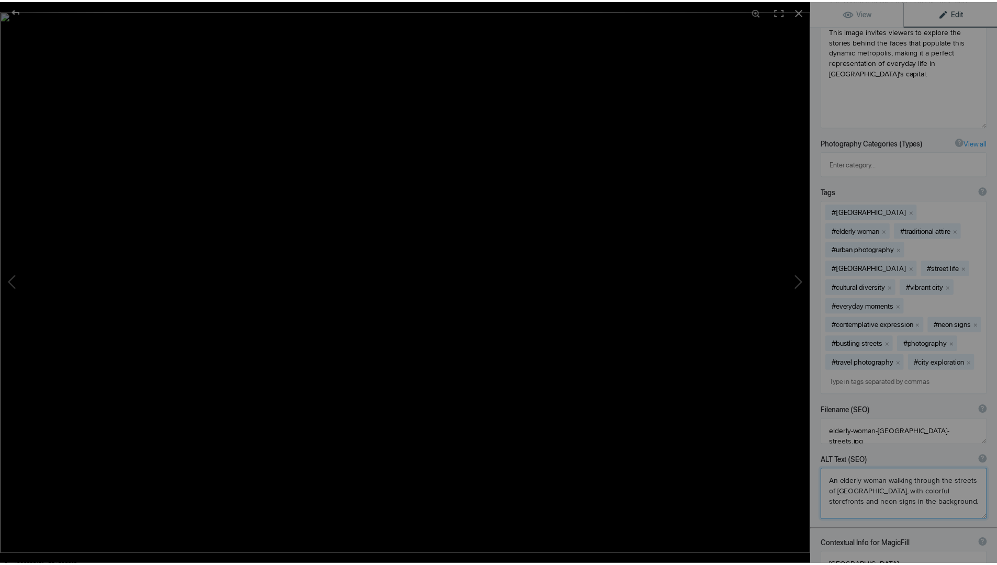
scroll to position [0, 0]
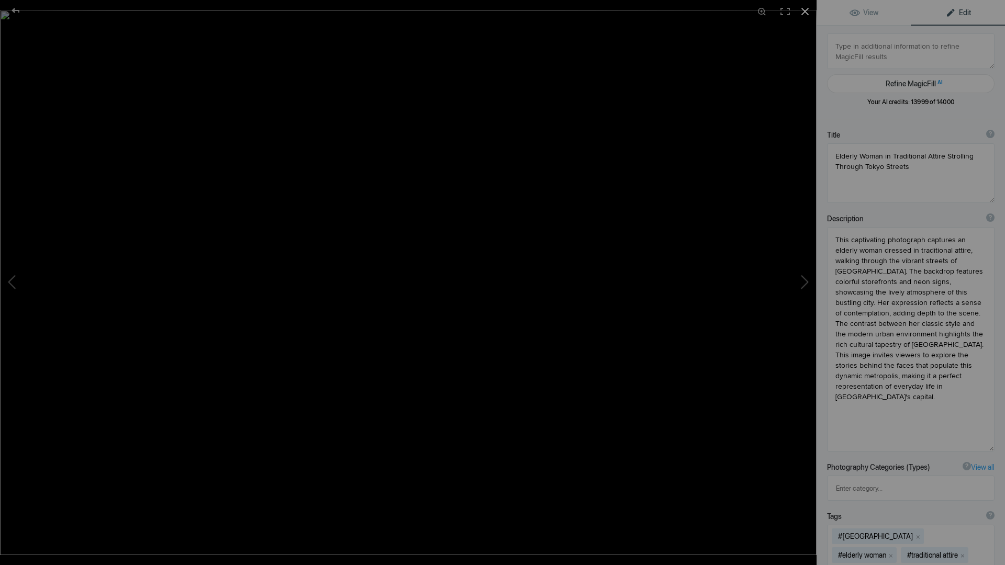
click at [805, 13] on div at bounding box center [805, 11] width 23 height 23
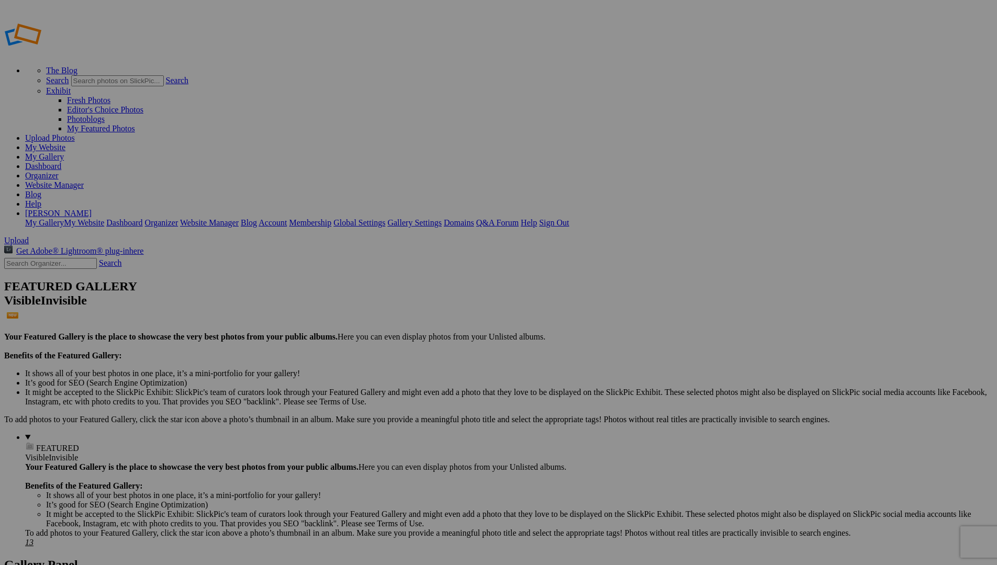
drag, startPoint x: 668, startPoint y: 11, endPoint x: 668, endPoint y: 511, distance: 500.4
click at [65, 143] on link "My Website" at bounding box center [45, 147] width 40 height 9
click at [84, 181] on link "Website Manager" at bounding box center [54, 185] width 59 height 9
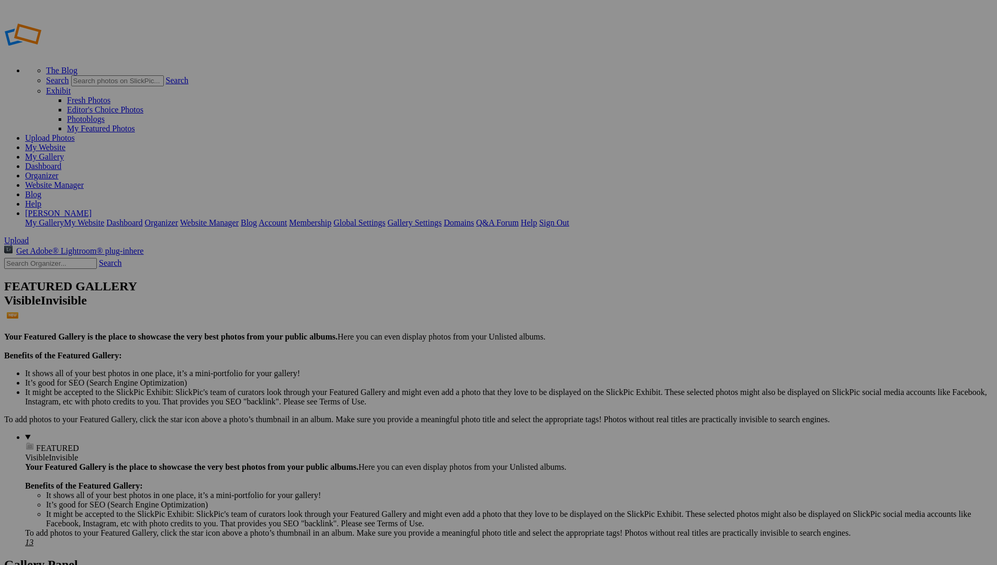
drag, startPoint x: 847, startPoint y: 158, endPoint x: 35, endPoint y: 224, distance: 815.0
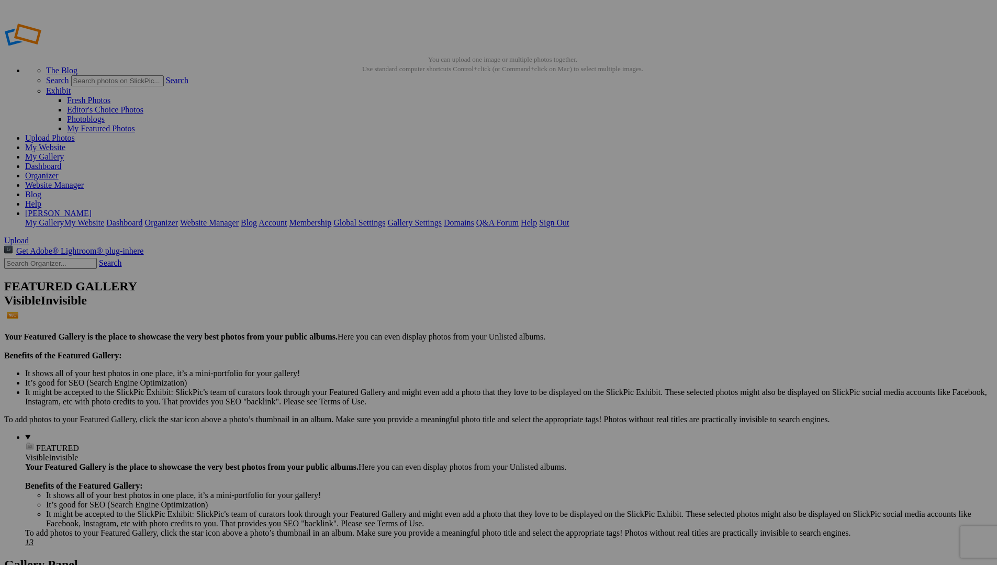
click at [41, 190] on link "Blog" at bounding box center [33, 194] width 16 height 9
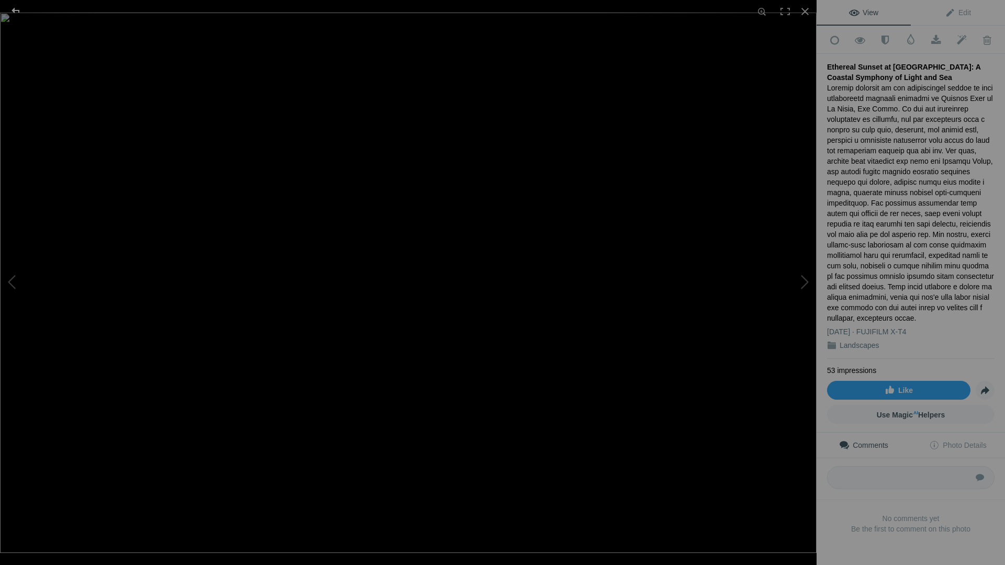
click at [17, 10] on div at bounding box center [16, 10] width 38 height 21
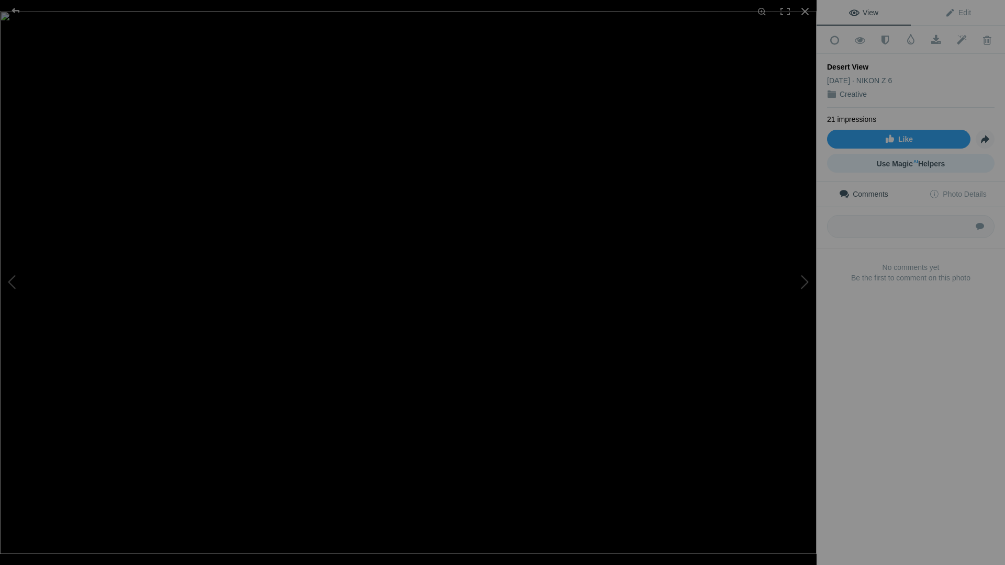
click at [953, 158] on link "Use Magic AI Helpers" at bounding box center [910, 163] width 167 height 19
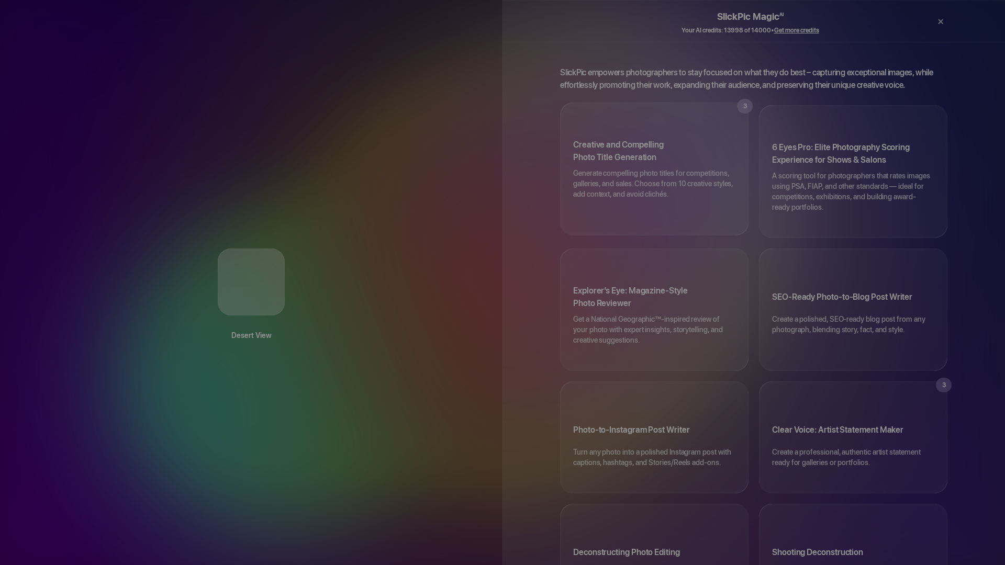
click at [663, 144] on h3 "Creative and Compelling Photo Title Generation" at bounding box center [654, 153] width 162 height 29
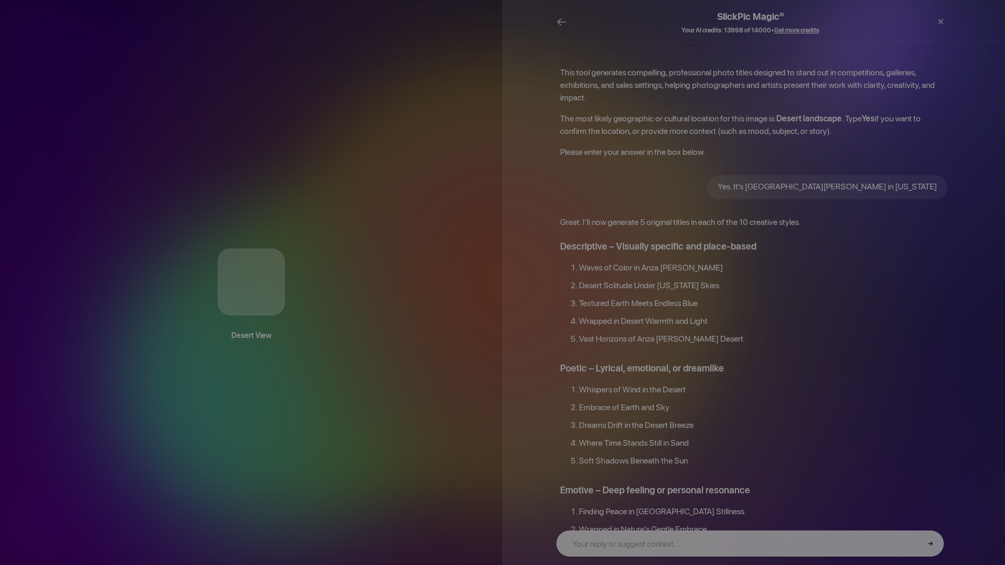
click at [922, 22] on div at bounding box center [920, 22] width 18 height 27
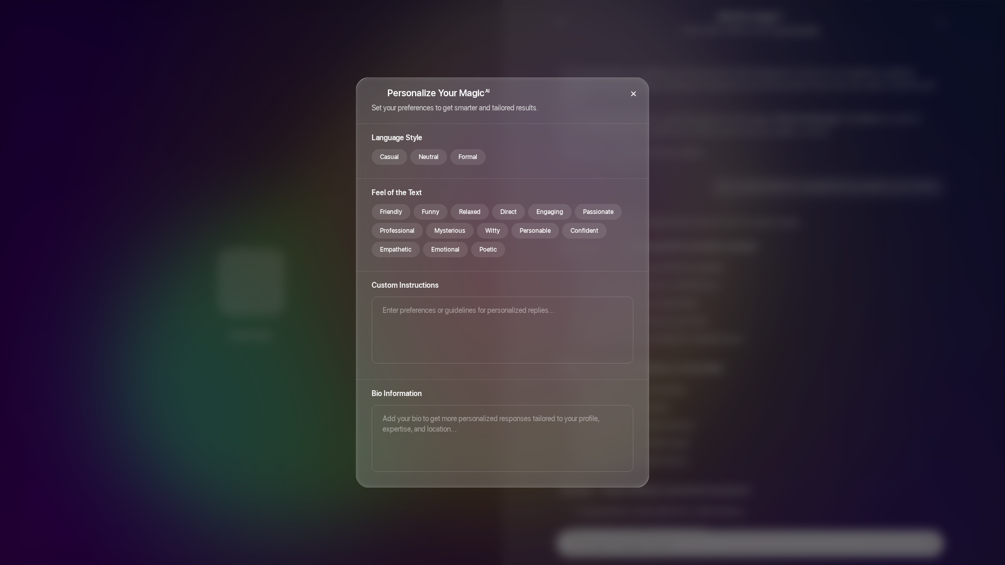
click at [633, 93] on div "×" at bounding box center [633, 92] width 31 height 31
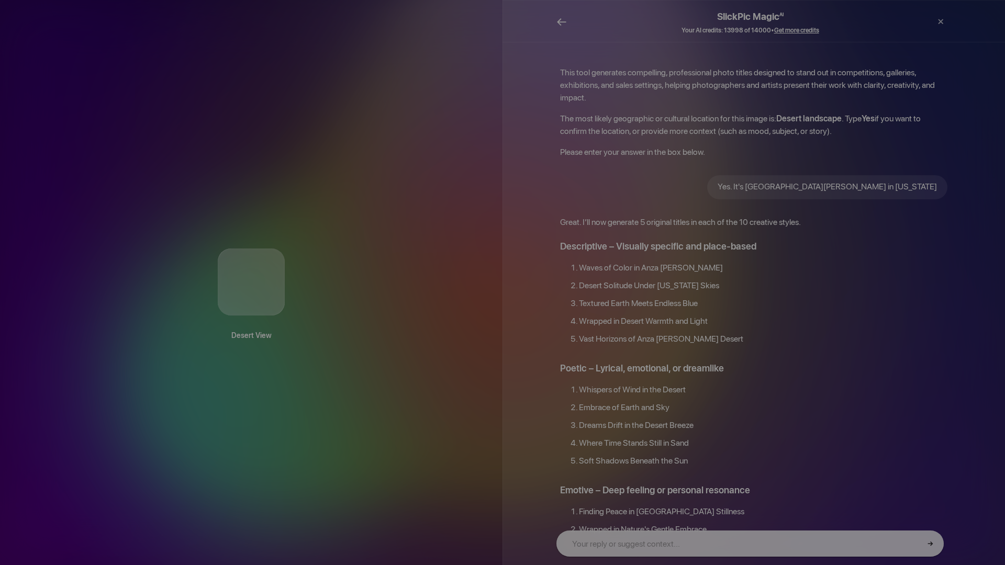
click at [561, 19] on span "←" at bounding box center [561, 21] width 10 height 15
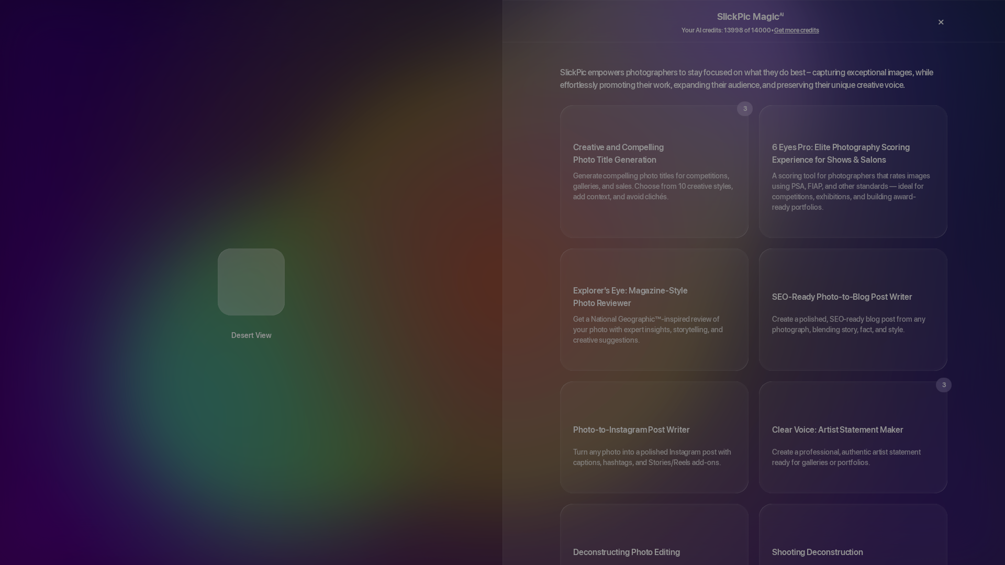
click at [942, 22] on div "×" at bounding box center [940, 22] width 31 height 21
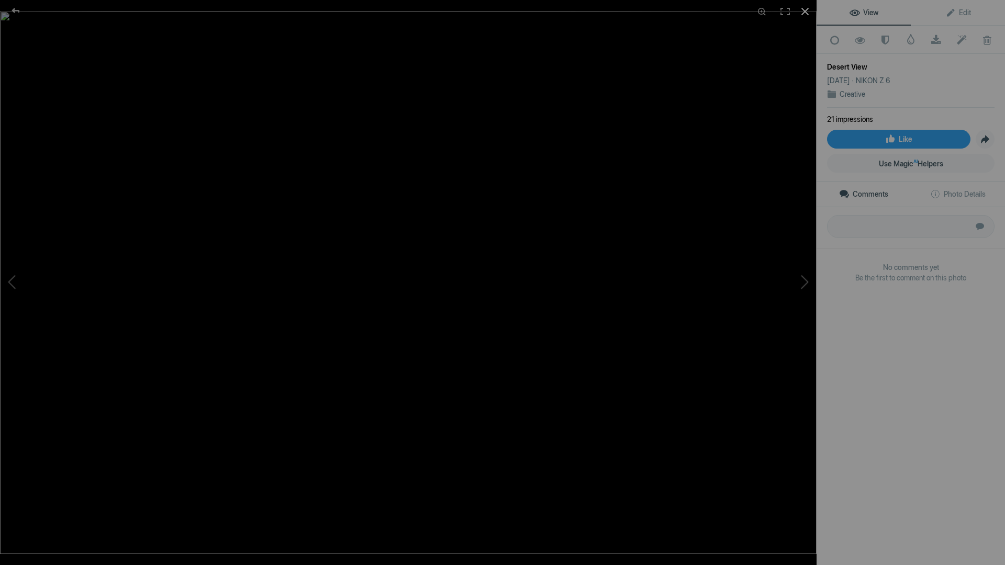
click at [808, 12] on div at bounding box center [805, 11] width 23 height 23
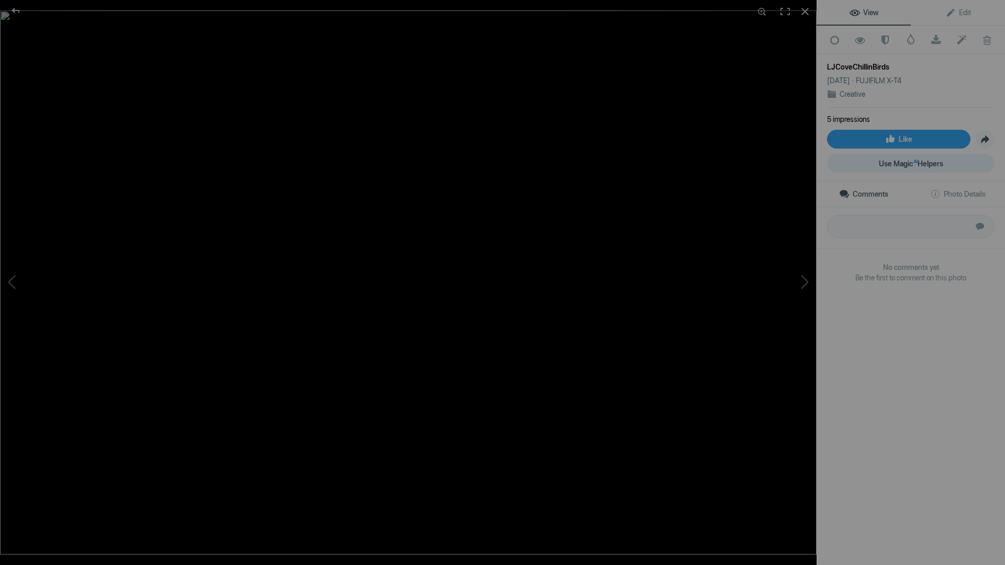
click at [913, 164] on sup "AI" at bounding box center [915, 162] width 4 height 10
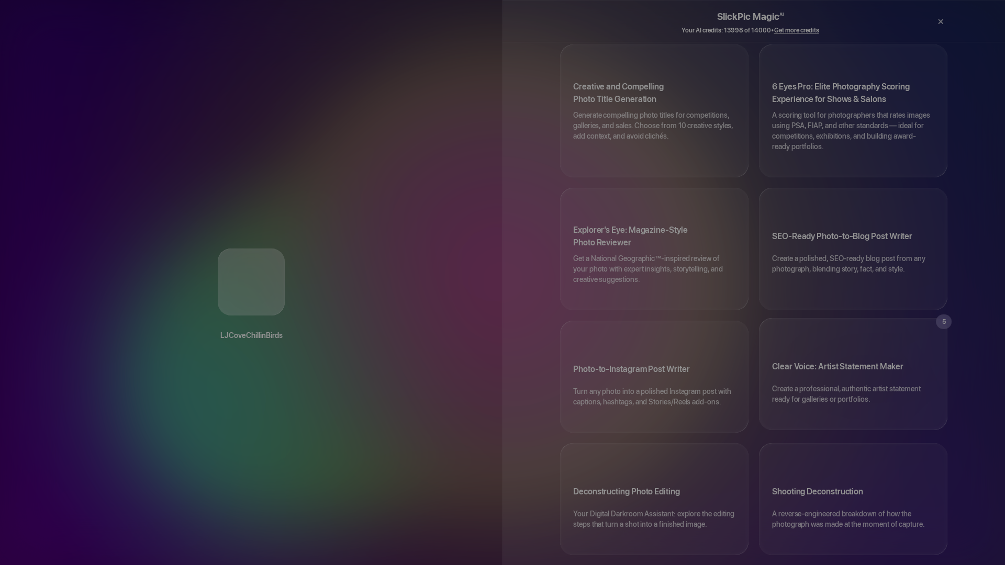
scroll to position [62, 0]
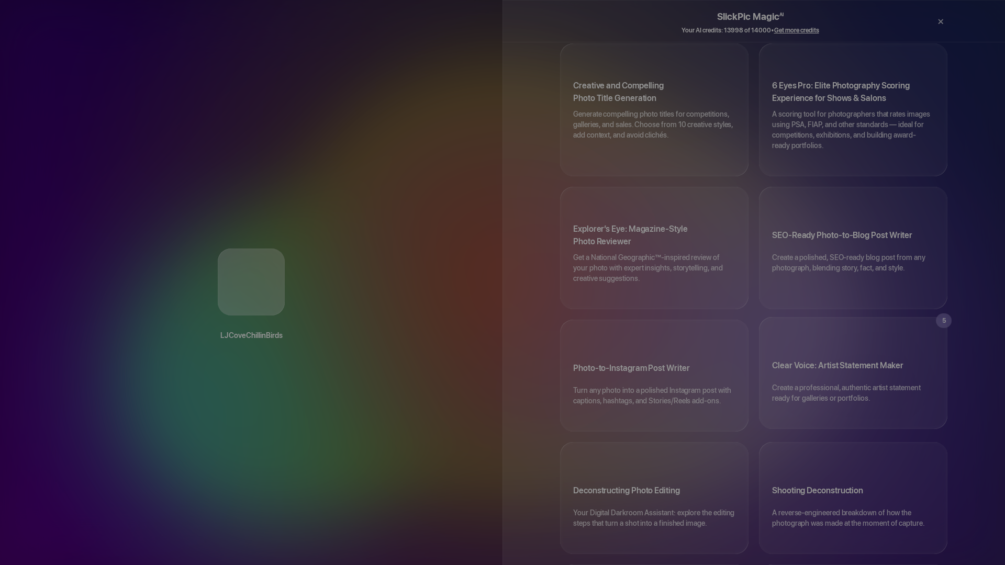
click at [848, 353] on h3 "Clear Voice: Artist Statement Maker" at bounding box center [853, 367] width 162 height 29
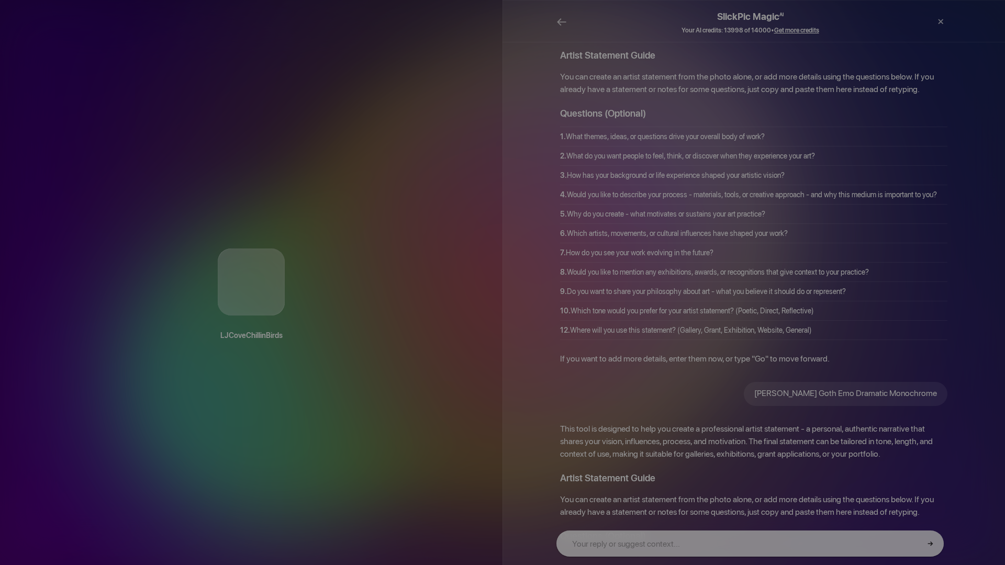
scroll to position [65, 0]
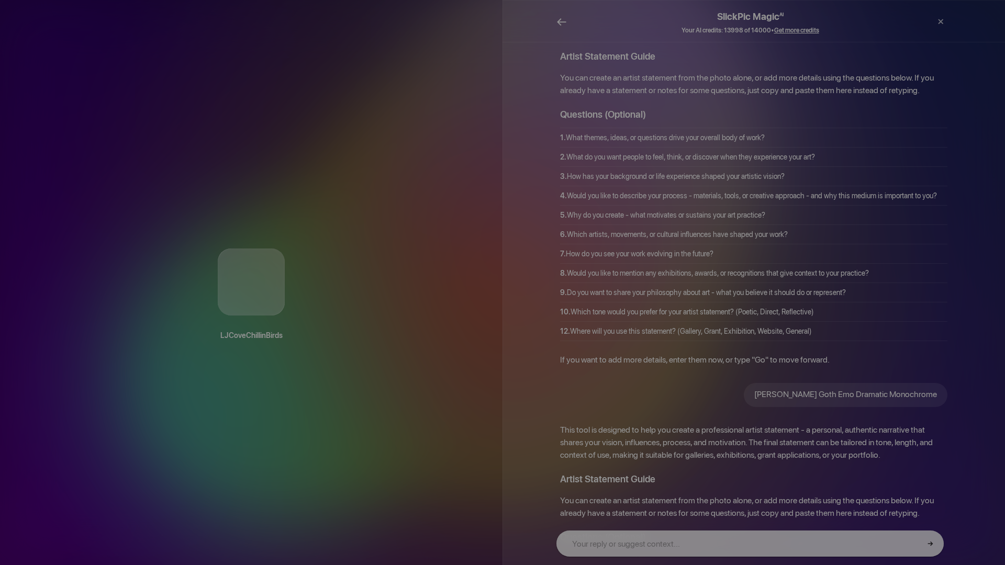
click at [563, 20] on span "←" at bounding box center [561, 21] width 10 height 15
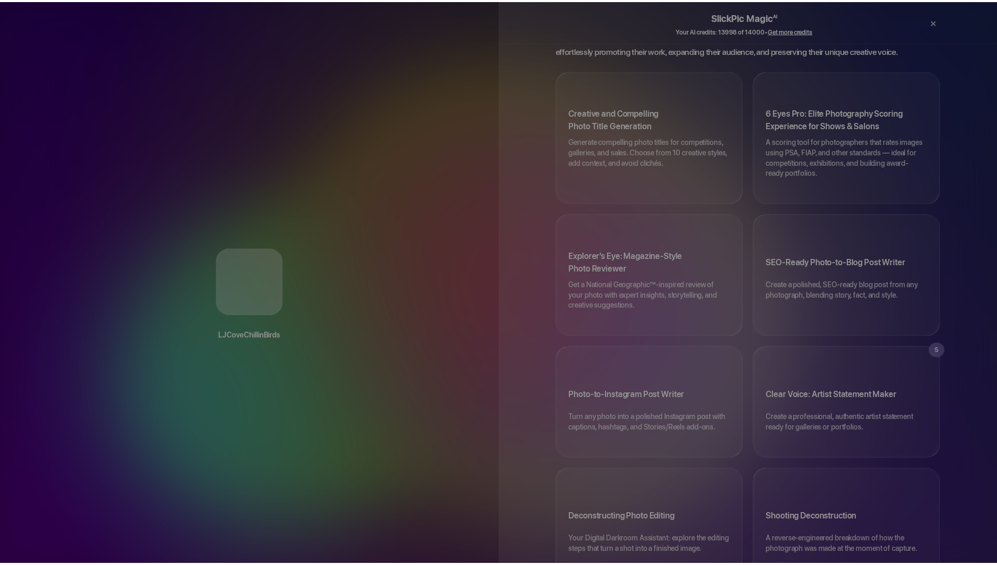
scroll to position [0, 0]
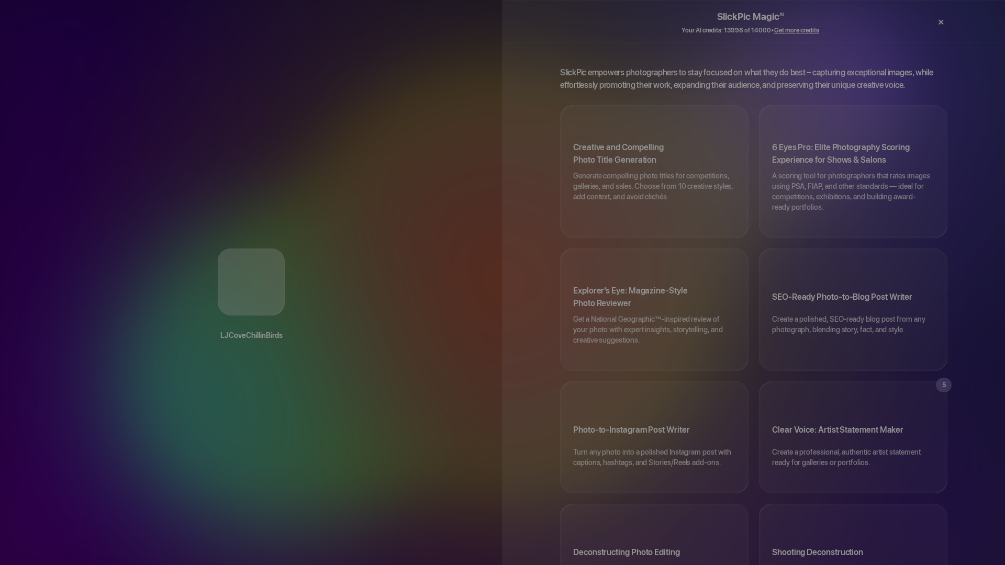
click at [938, 21] on div "×" at bounding box center [940, 22] width 31 height 21
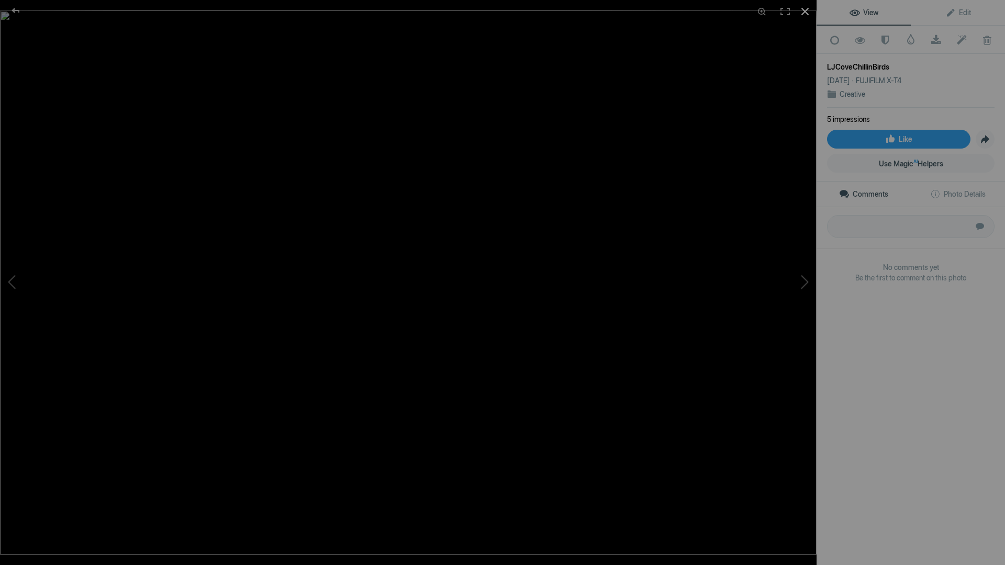
click at [803, 10] on div at bounding box center [805, 11] width 23 height 23
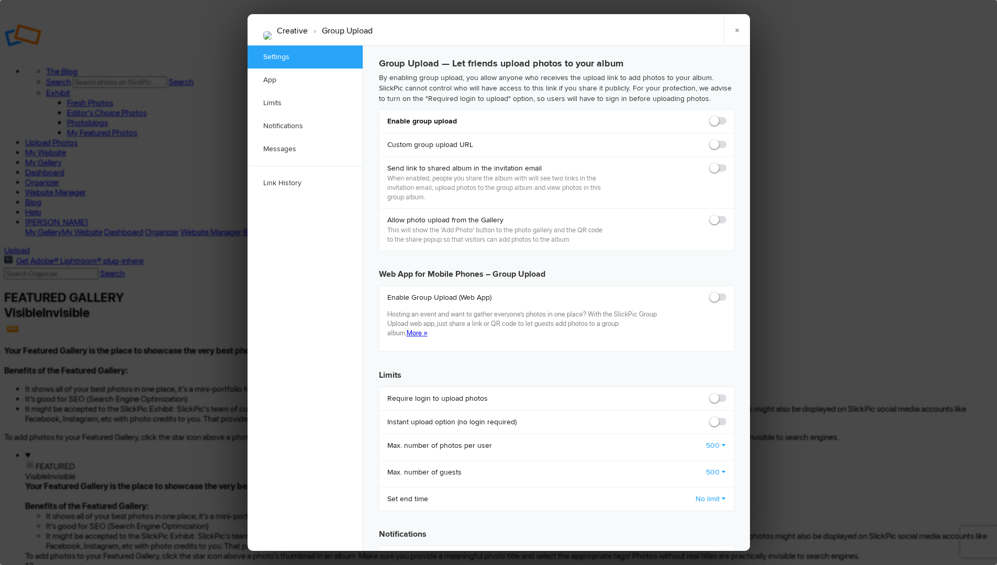
checkbox input "false"
checkbox input "true"
drag, startPoint x: 721, startPoint y: 118, endPoint x: 719, endPoint y: 131, distance: 12.7
click at [727, 116] on span at bounding box center [727, 116] width 0 height 0
click at [726, 116] on input "checkbox" at bounding box center [726, 116] width 1 height 1
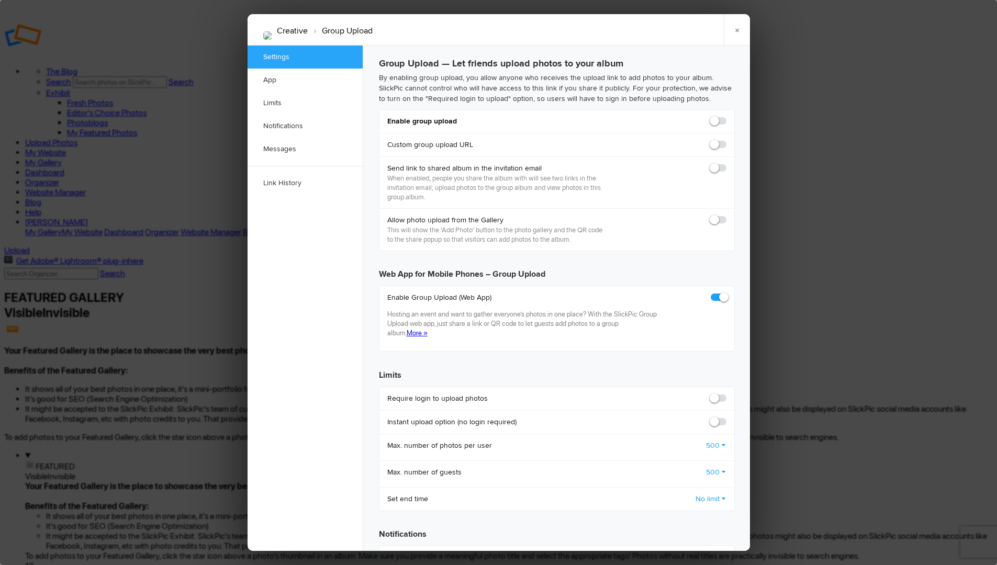
checkbox input "true"
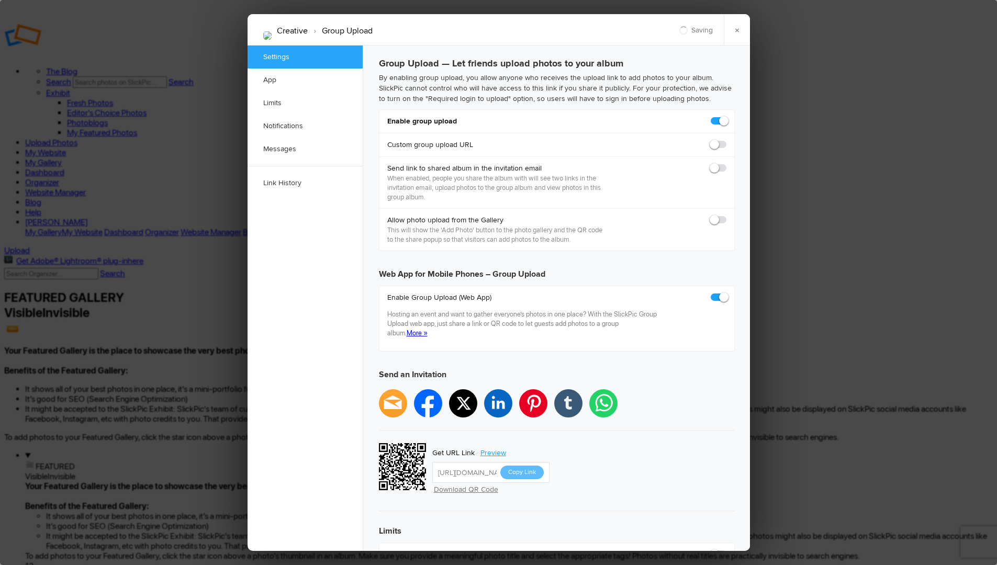
type input "[URL][DOMAIN_NAME]"
click at [727, 116] on span at bounding box center [727, 116] width 0 height 0
click at [726, 116] on input "checkbox" at bounding box center [726, 116] width 1 height 1
checkbox input "false"
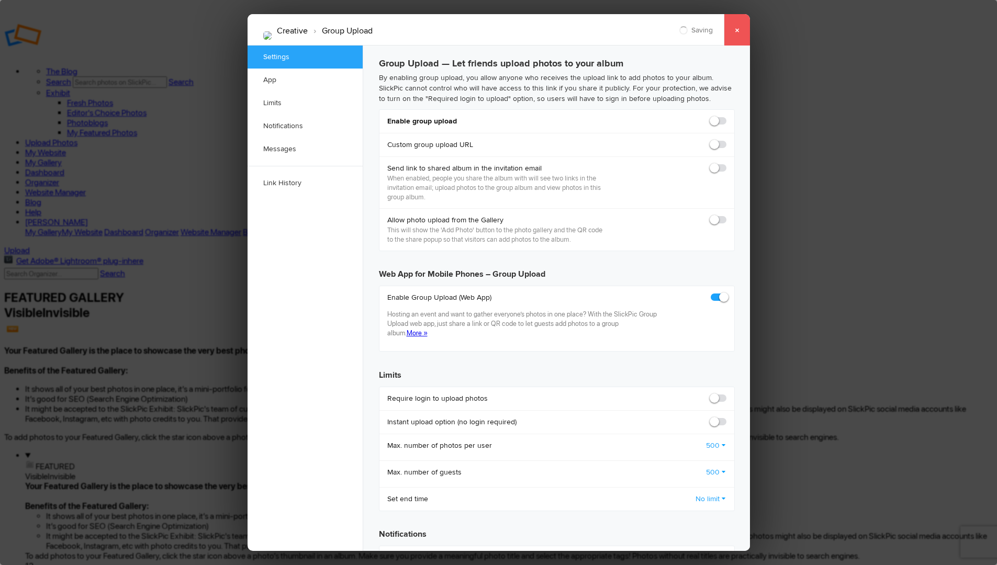
click at [736, 28] on link "×" at bounding box center [737, 29] width 26 height 31
